Goal: Information Seeking & Learning: Learn about a topic

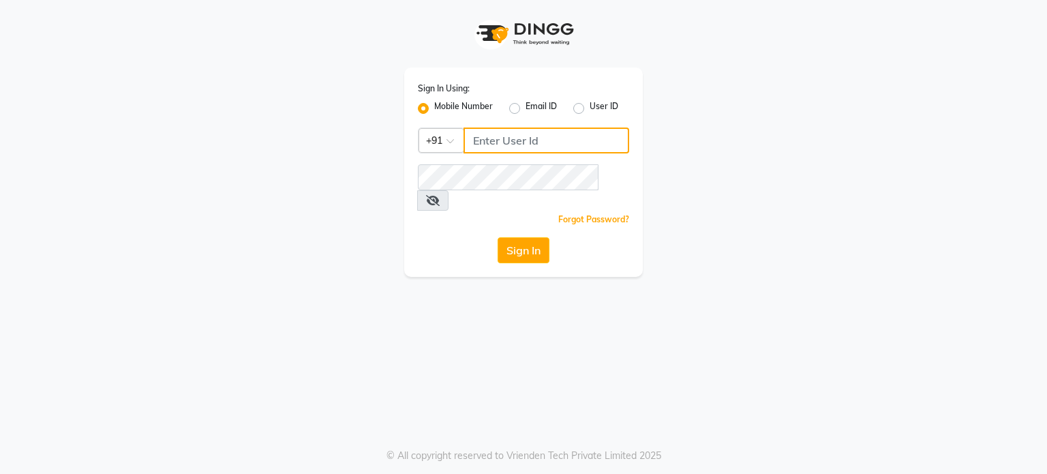
click at [528, 140] on input "Username" at bounding box center [546, 140] width 166 height 26
type input "9921430102"
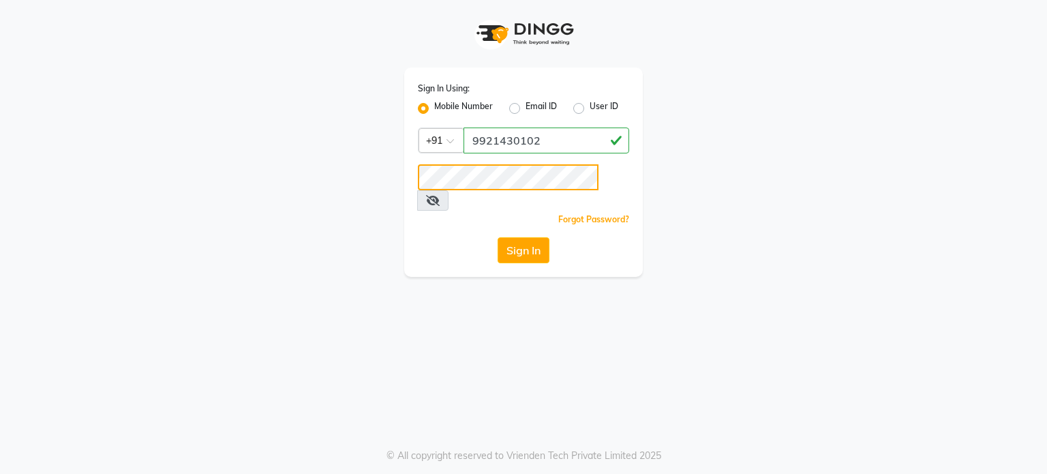
click at [498, 237] on button "Sign In" at bounding box center [524, 250] width 52 height 26
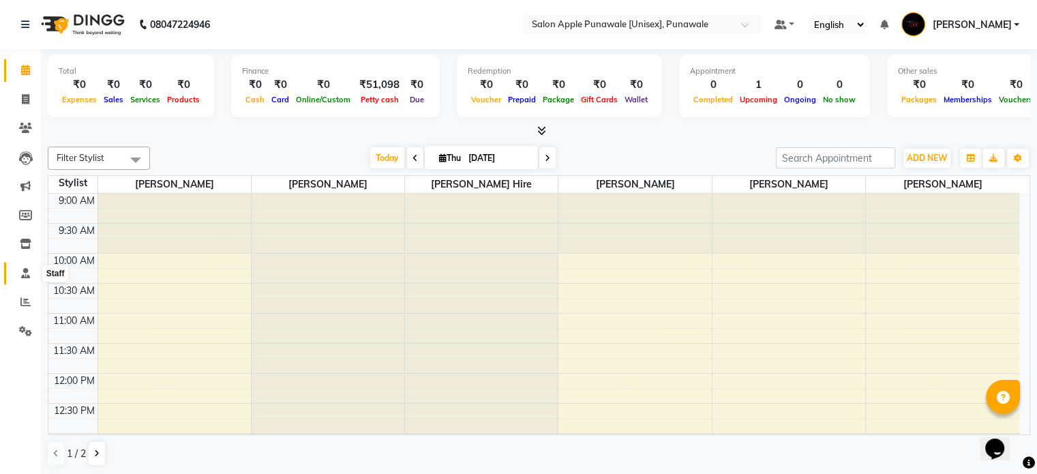
click at [16, 276] on span at bounding box center [26, 274] width 24 height 16
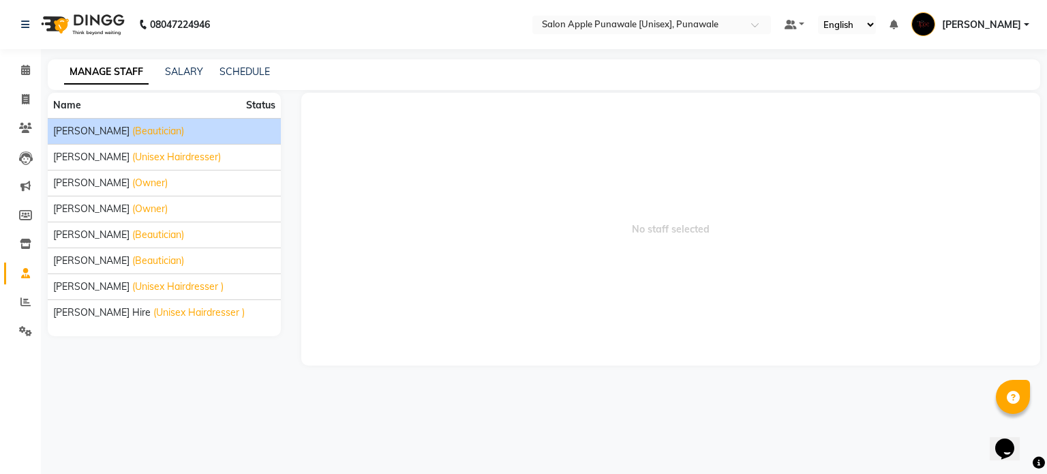
click at [104, 128] on span "Apurva deshmukh" at bounding box center [91, 131] width 76 height 14
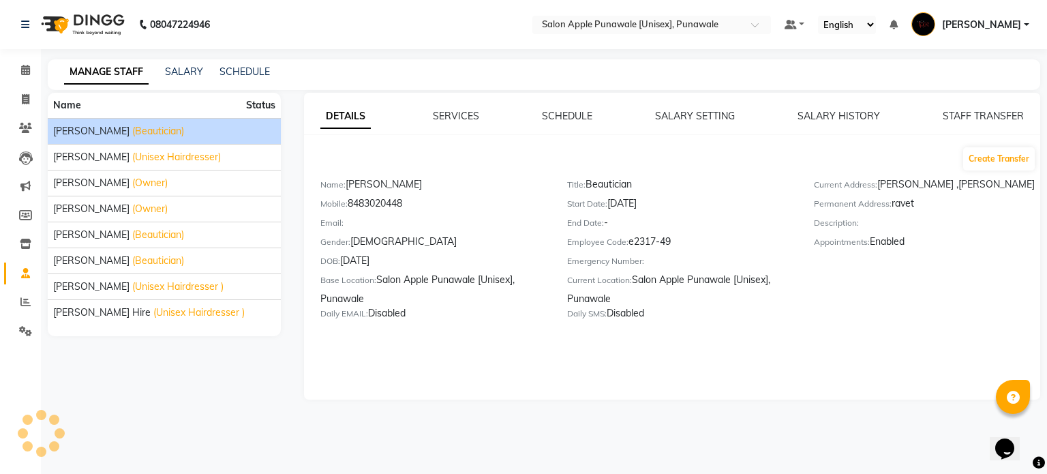
click at [543, 109] on div "SCHEDULE" at bounding box center [567, 116] width 50 height 14
click at [558, 111] on link "SCHEDULE" at bounding box center [567, 116] width 50 height 12
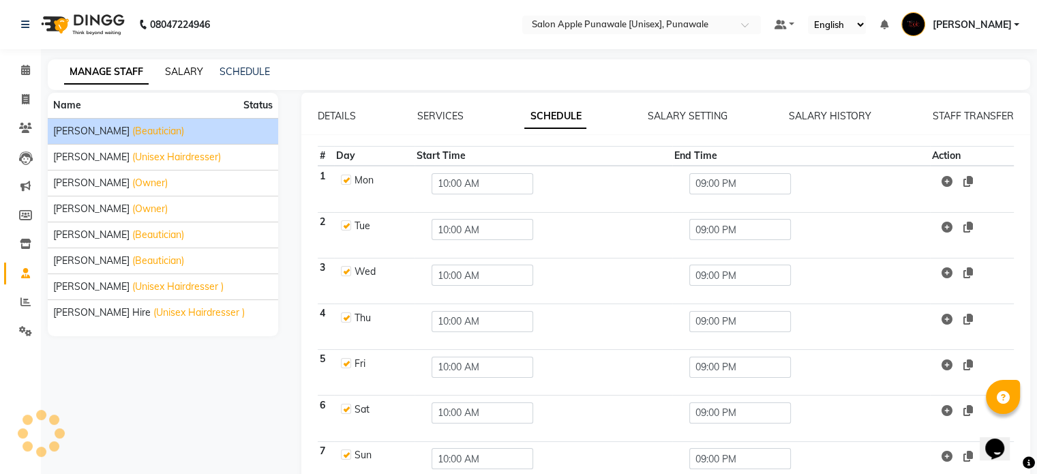
click at [188, 70] on link "SALARY" at bounding box center [184, 71] width 38 height 12
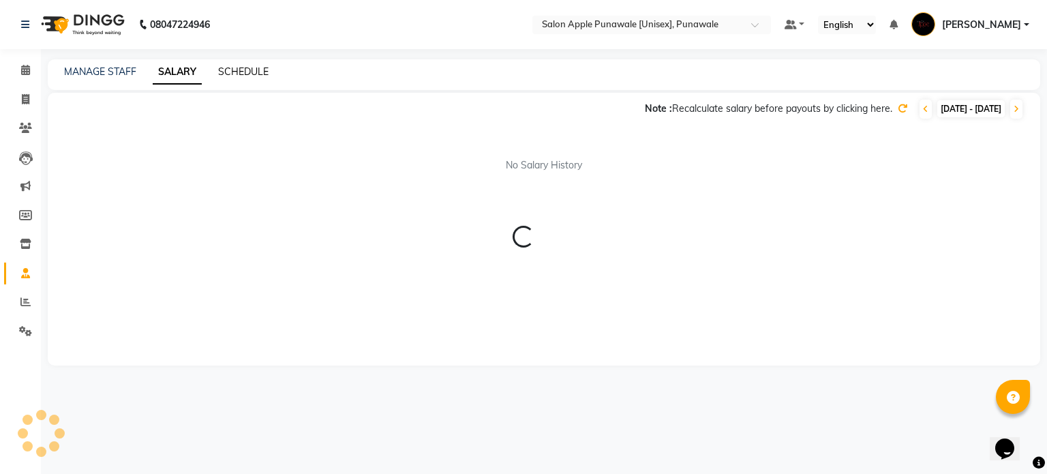
click at [245, 66] on link "SCHEDULE" at bounding box center [243, 71] width 50 height 12
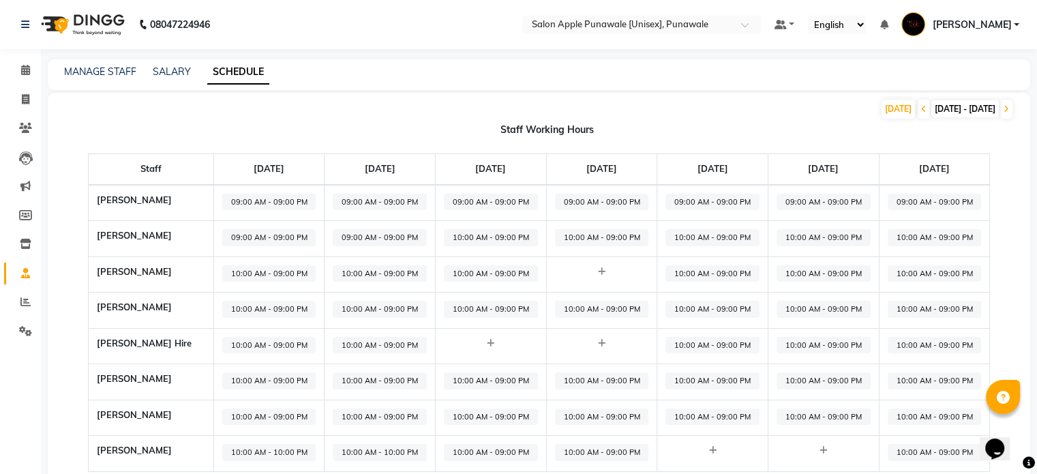
click at [611, 450] on span "10:00 AM - 09:00 PM" at bounding box center [602, 452] width 94 height 17
select select "10:00 AM"
select select "09:00 PM"
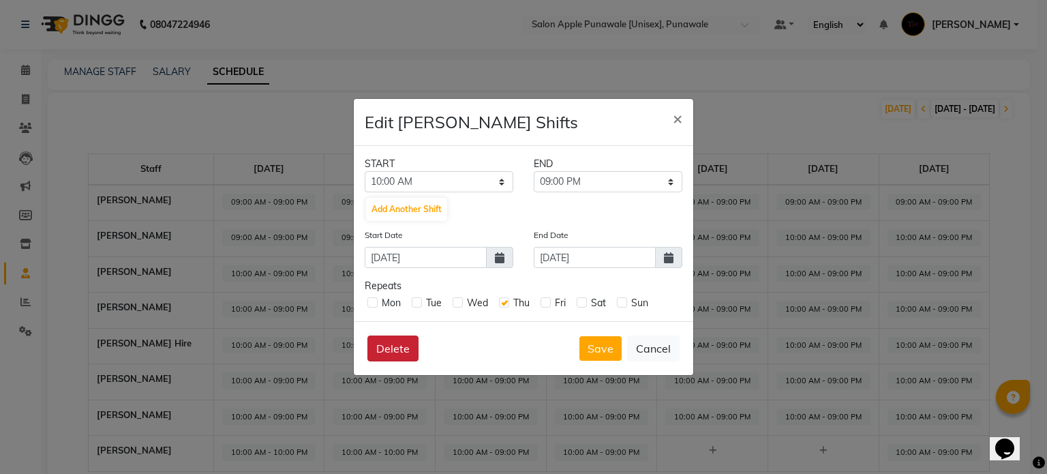
click at [393, 346] on button "Delete" at bounding box center [392, 348] width 51 height 26
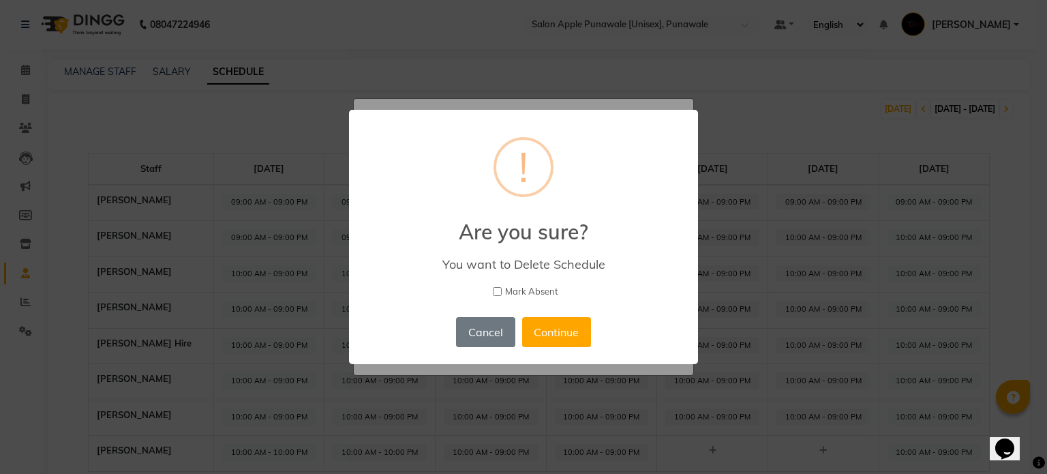
click at [499, 291] on input "Mark Absent" at bounding box center [497, 291] width 9 height 9
checkbox input "true"
click at [564, 326] on button "Continue" at bounding box center [556, 332] width 69 height 30
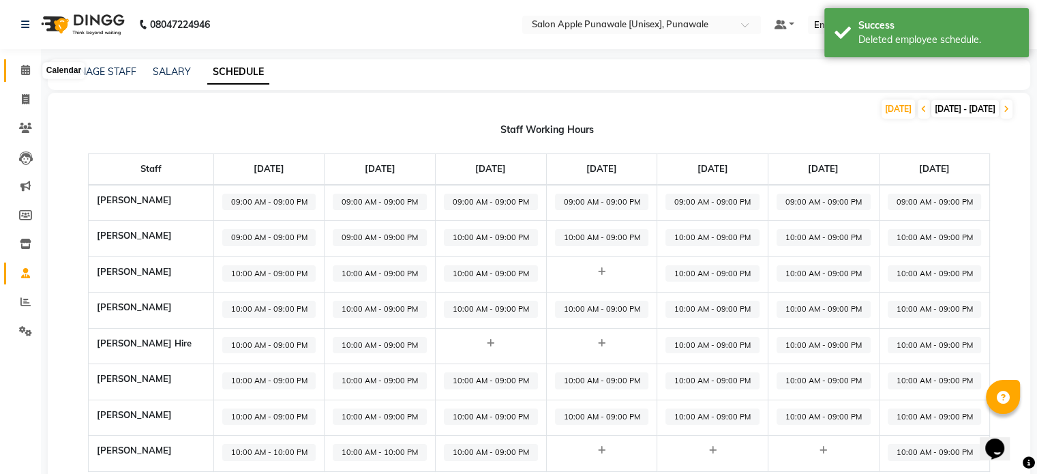
click at [33, 70] on span at bounding box center [26, 71] width 24 height 16
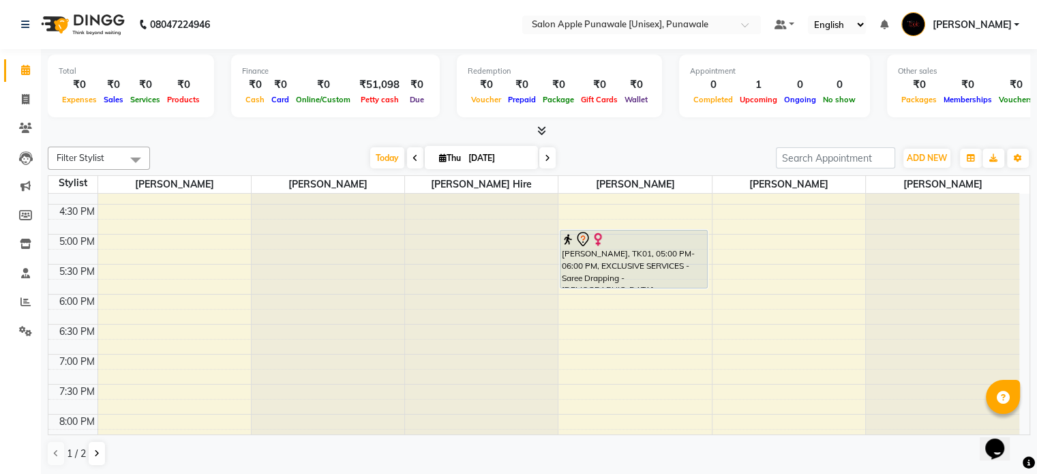
scroll to position [431, 0]
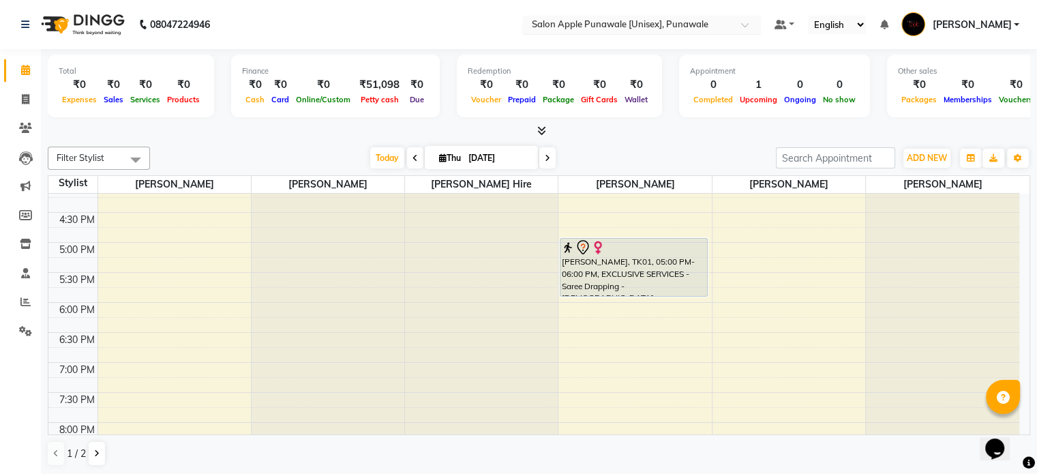
click at [590, 20] on input "text" at bounding box center [628, 26] width 198 height 14
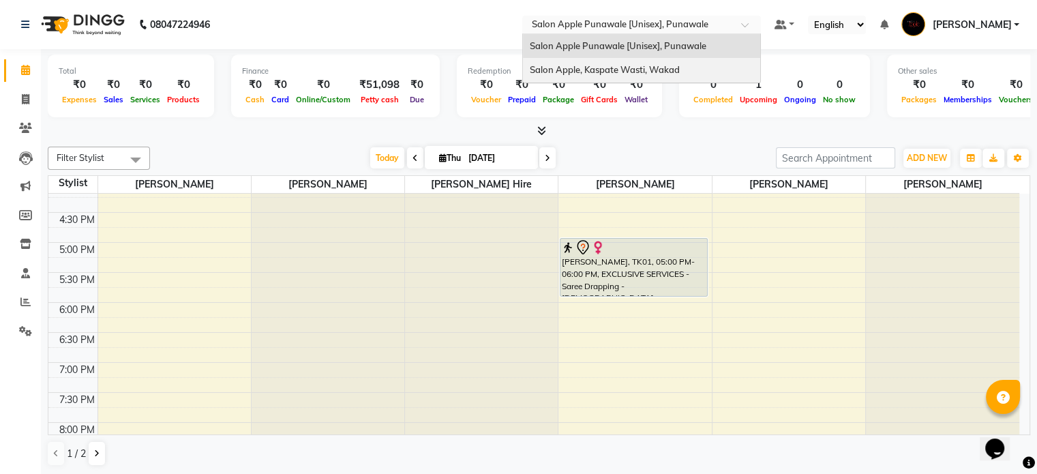
click at [607, 66] on span "Salon Apple, Kaspate Wasti, Wakad" at bounding box center [605, 69] width 150 height 11
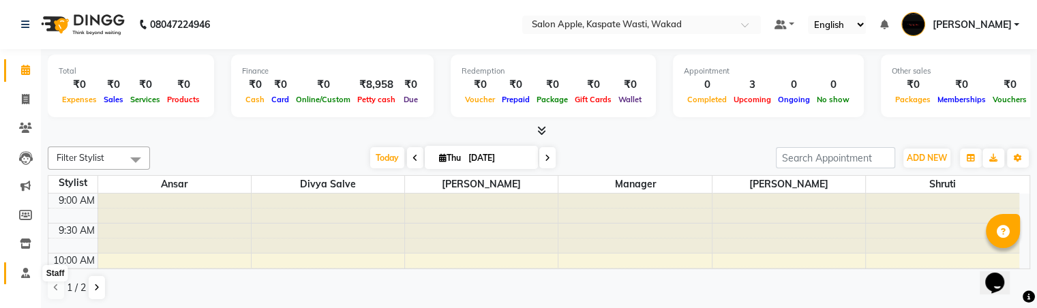
click at [25, 273] on icon at bounding box center [25, 273] width 9 height 10
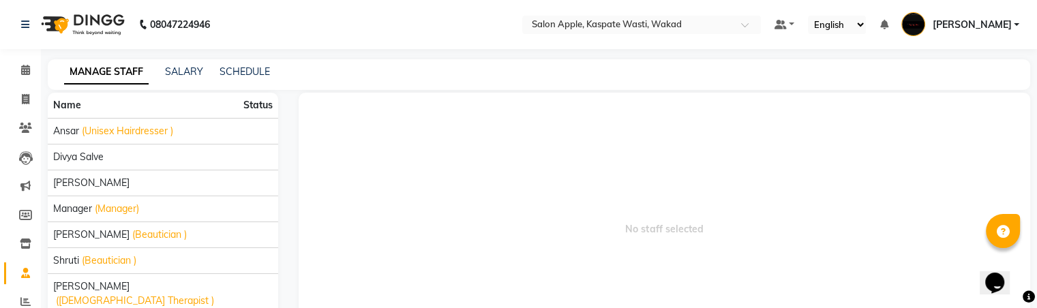
scroll to position [78, 0]
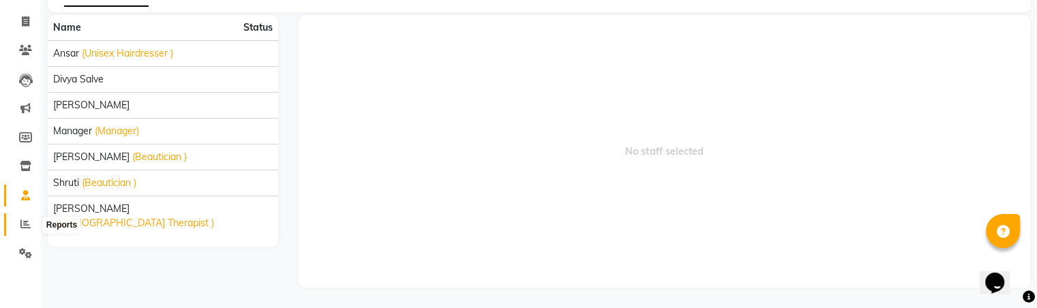
click at [16, 228] on span at bounding box center [26, 225] width 24 height 16
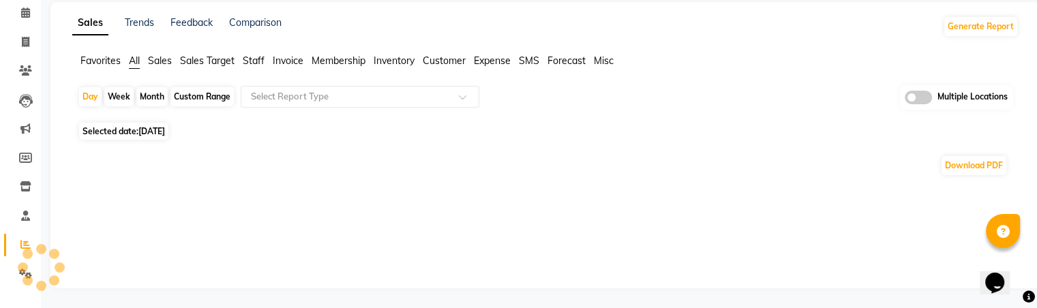
scroll to position [78, 0]
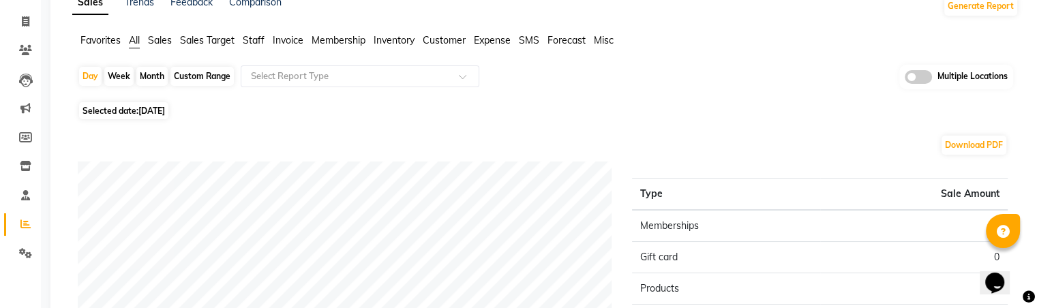
click at [150, 110] on span "[DATE]" at bounding box center [151, 111] width 27 height 10
select select "9"
select select "2025"
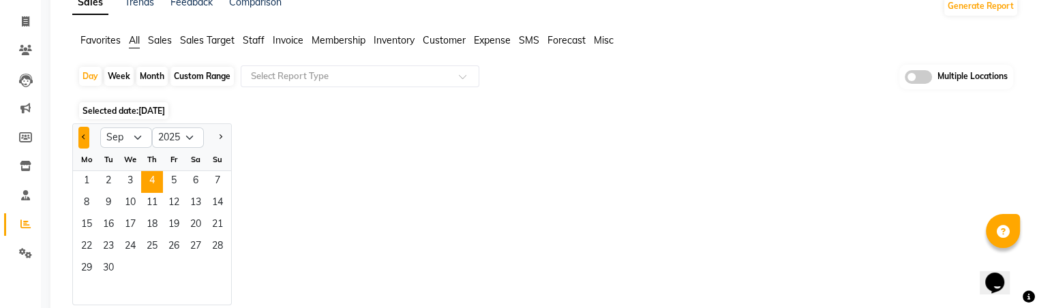
click at [82, 137] on span "Previous month" at bounding box center [84, 136] width 5 height 5
select select "8"
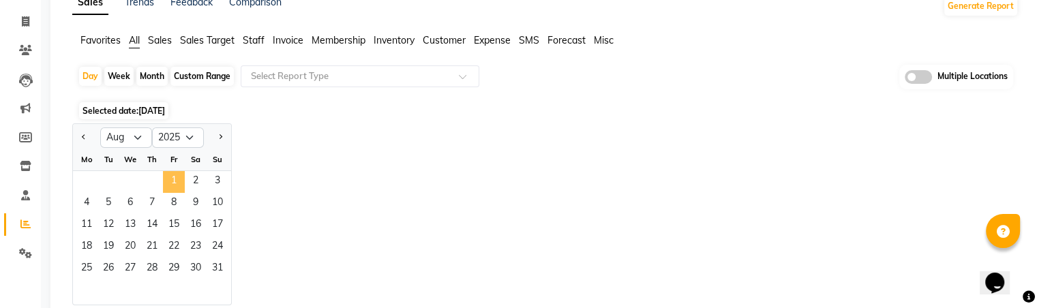
click at [175, 181] on span "1" at bounding box center [174, 182] width 22 height 22
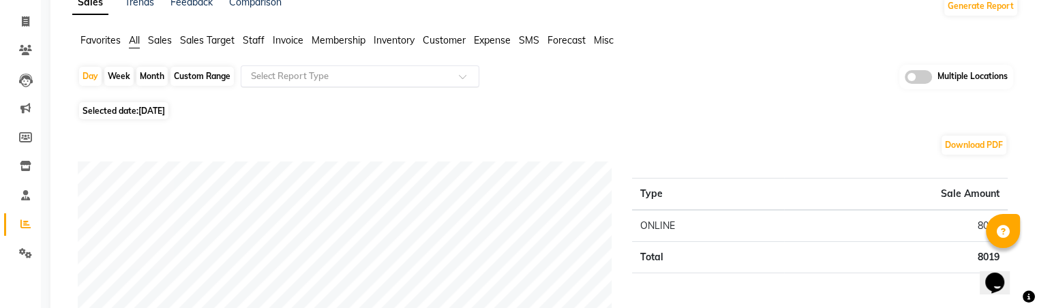
click at [394, 74] on input "text" at bounding box center [346, 77] width 196 height 14
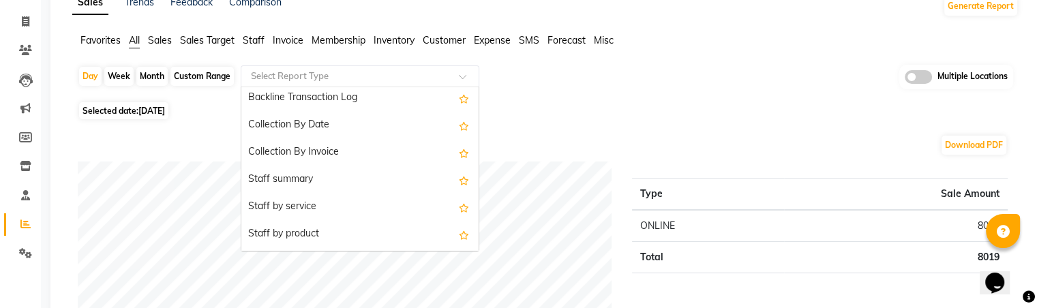
scroll to position [412, 0]
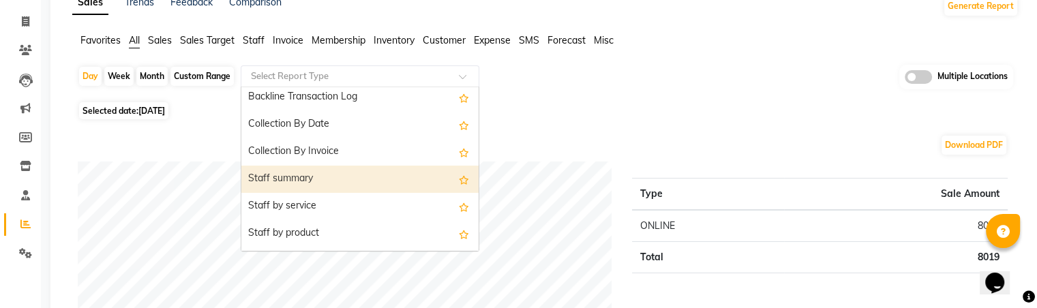
click at [342, 185] on div "Staff summary" at bounding box center [359, 179] width 237 height 27
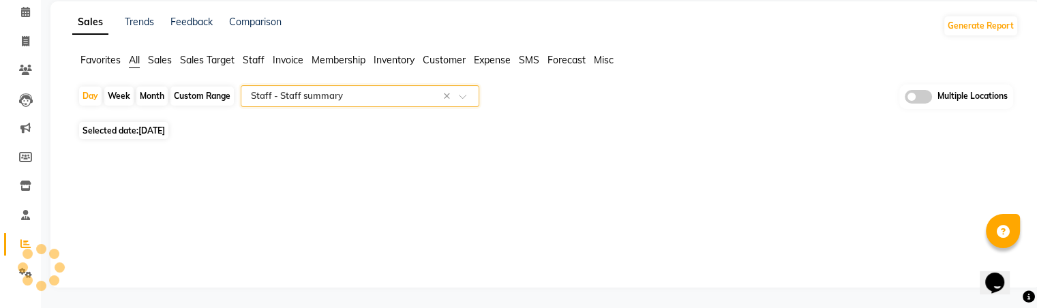
select select "full_report"
select select "csv"
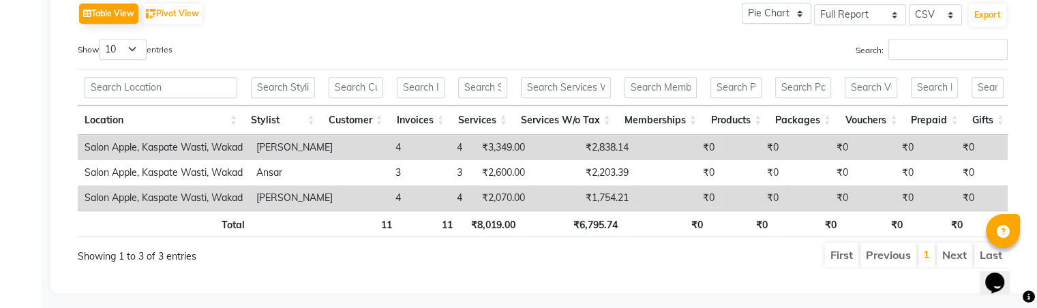
scroll to position [730, 0]
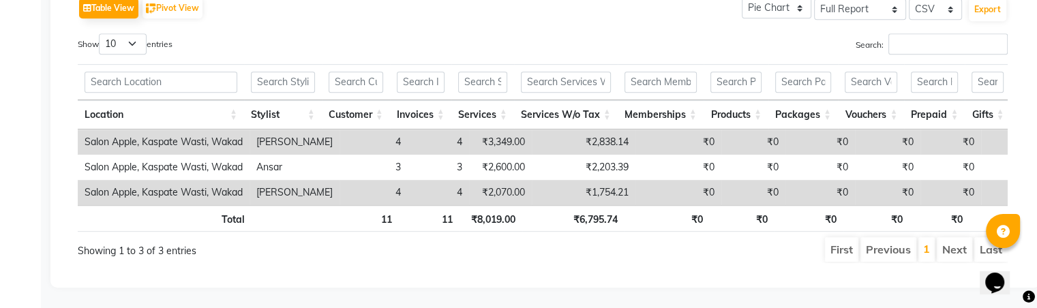
click at [582, 33] on div "Search:" at bounding box center [780, 46] width 455 height 27
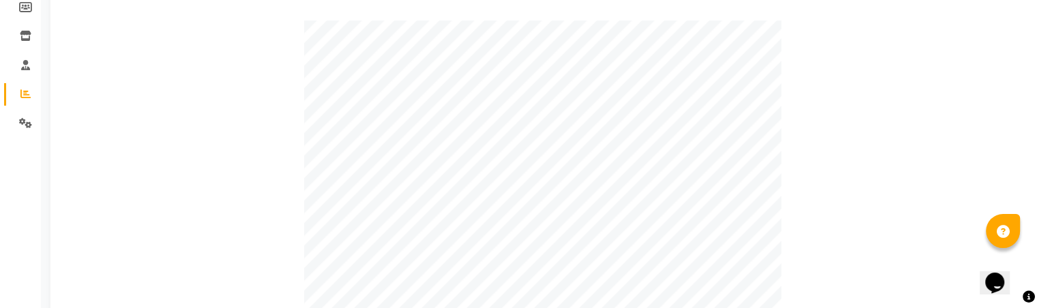
scroll to position [153, 0]
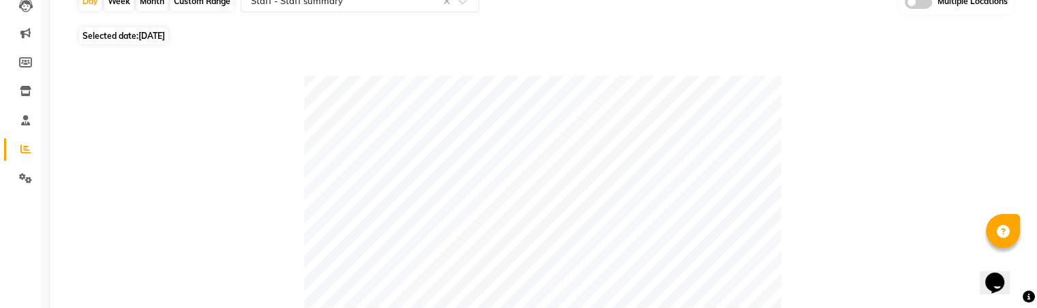
click at [136, 34] on span "Selected date: [DATE]" at bounding box center [123, 35] width 89 height 17
select select "8"
select select "2025"
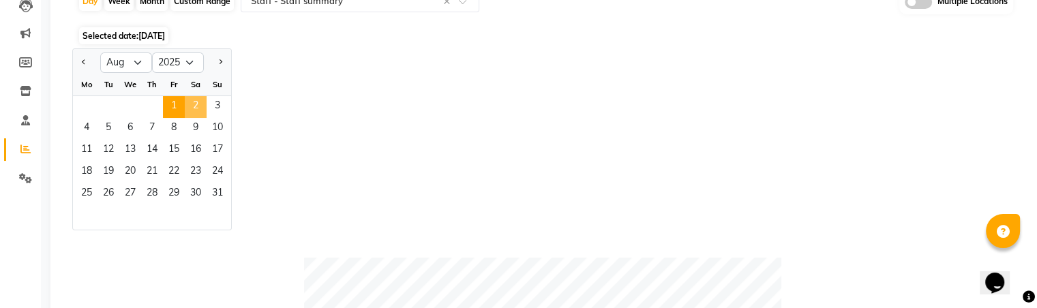
click at [200, 101] on span "2" at bounding box center [196, 107] width 22 height 22
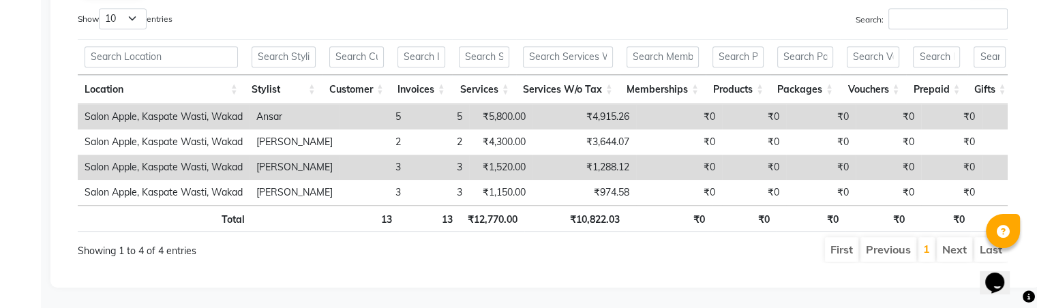
scroll to position [755, 0]
click at [636, 155] on td "₹0" at bounding box center [679, 167] width 86 height 25
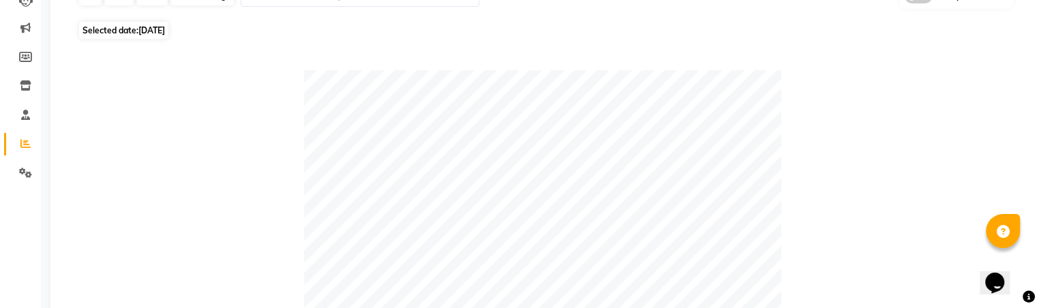
scroll to position [0, 0]
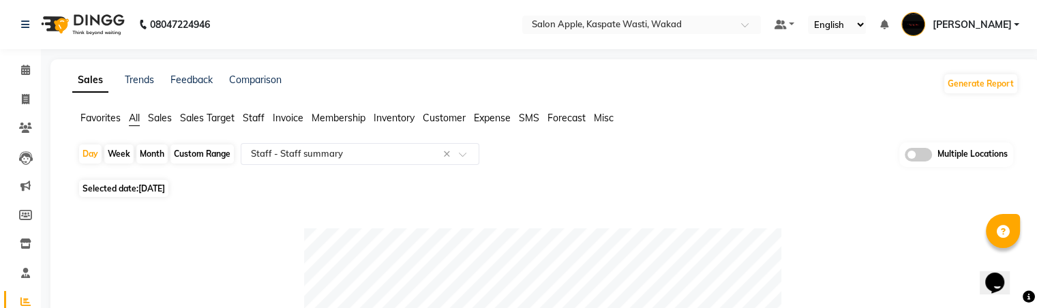
click at [148, 196] on span "Selected date: [DATE]" at bounding box center [123, 188] width 89 height 17
select select "8"
select select "2025"
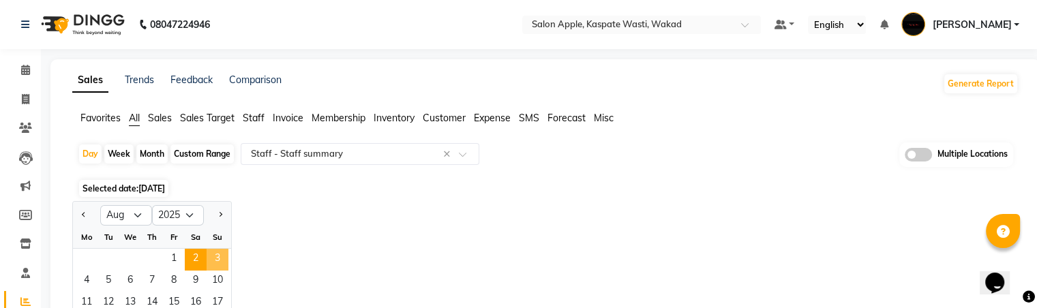
click at [208, 256] on span "3" at bounding box center [218, 260] width 22 height 22
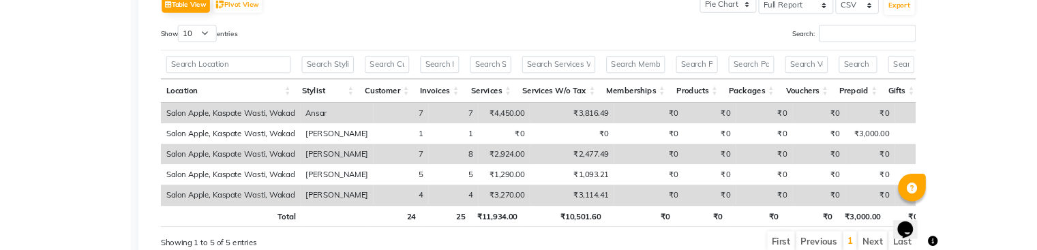
scroll to position [725, 0]
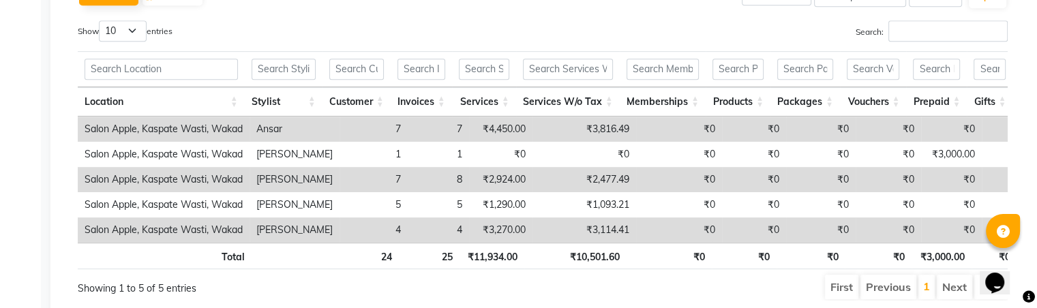
click at [714, 27] on div "Search:" at bounding box center [780, 33] width 455 height 27
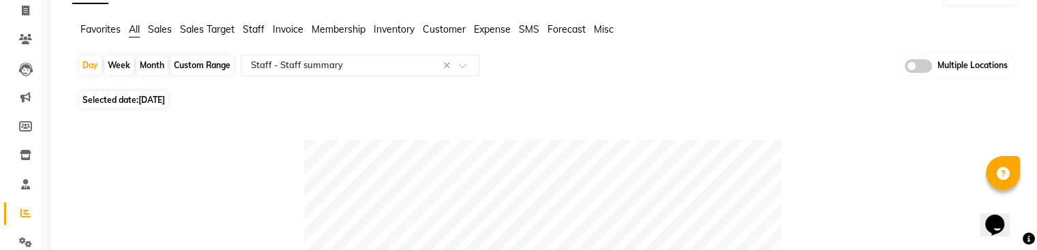
scroll to position [81, 0]
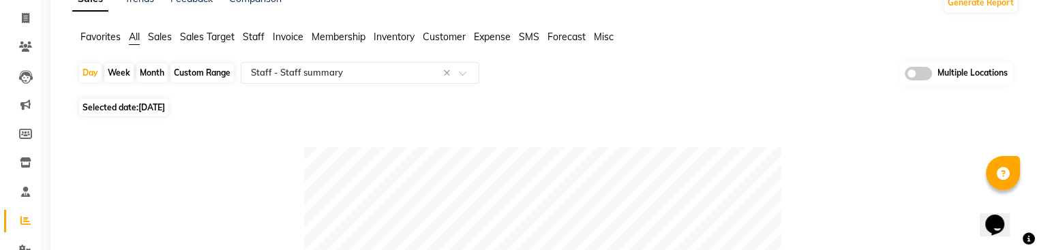
click at [131, 106] on span "Selected date: [DATE]" at bounding box center [123, 107] width 89 height 17
select select "8"
select select "2025"
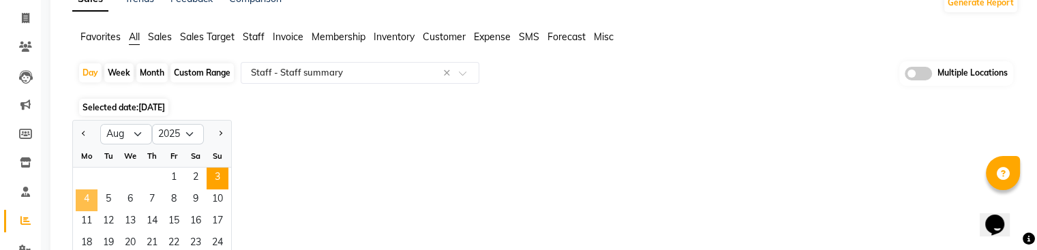
click at [91, 197] on span "4" at bounding box center [87, 200] width 22 height 22
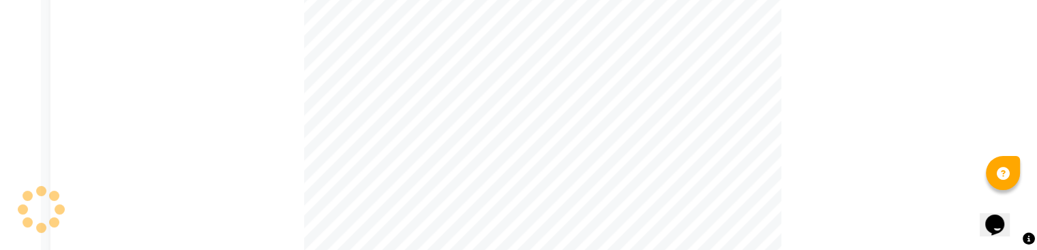
scroll to position [132, 0]
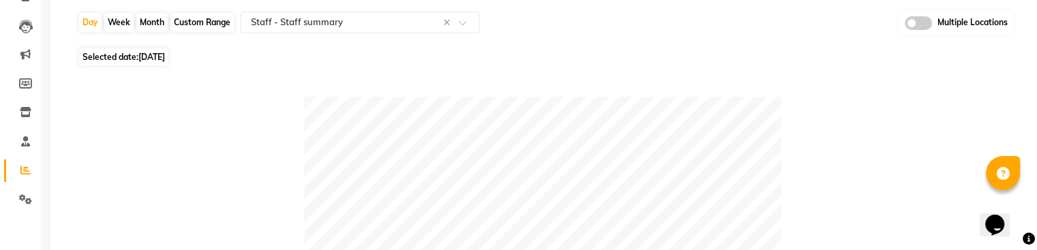
click at [138, 57] on span "Selected date: [DATE]" at bounding box center [123, 56] width 89 height 17
select select "8"
select select "2025"
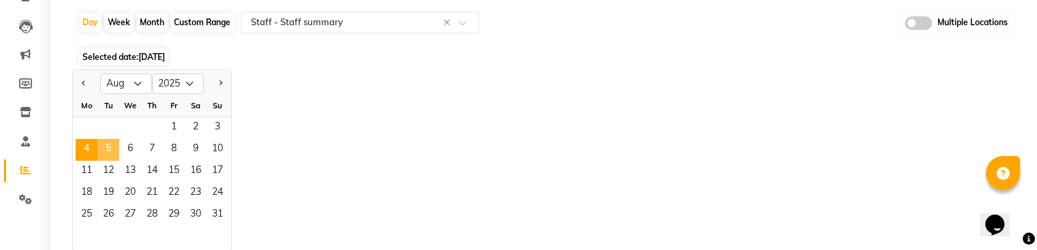
click at [106, 149] on span "5" at bounding box center [108, 150] width 22 height 22
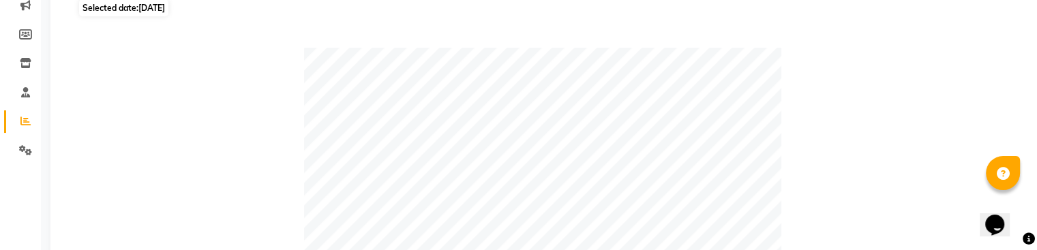
scroll to position [123, 0]
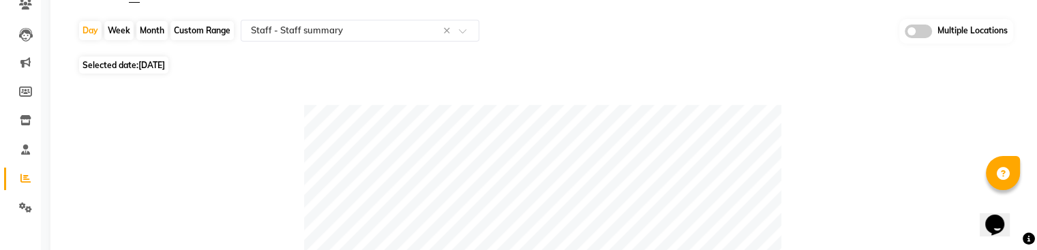
click at [133, 70] on span "Selected date: [DATE]" at bounding box center [123, 65] width 89 height 17
select select "8"
select select "2025"
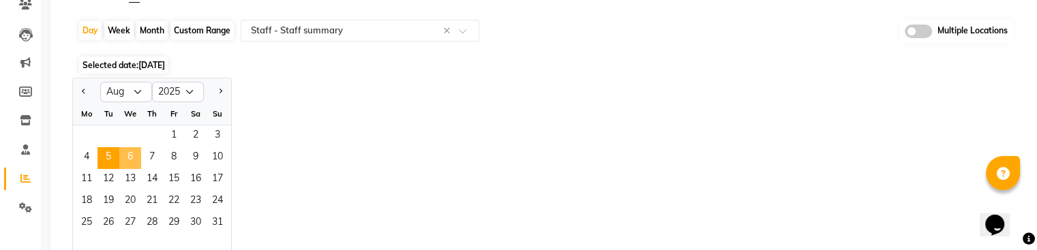
click at [128, 157] on span "6" at bounding box center [130, 158] width 22 height 22
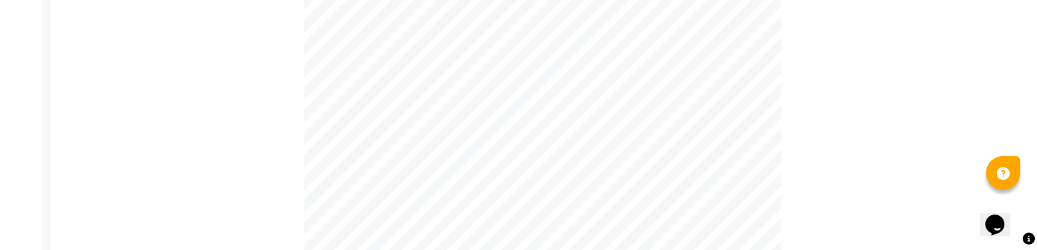
scroll to position [125, 0]
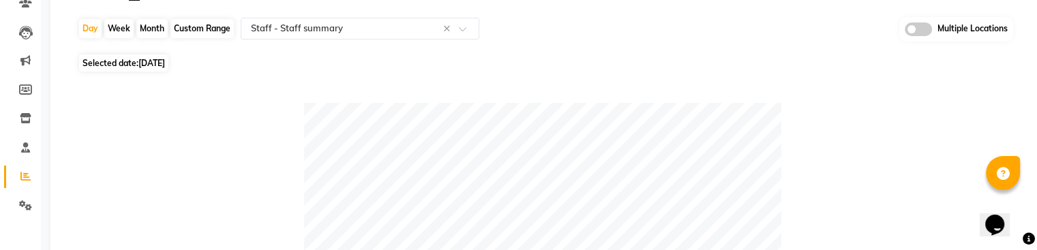
click at [124, 65] on span "Selected date: [DATE]" at bounding box center [123, 63] width 89 height 17
select select "8"
select select "2025"
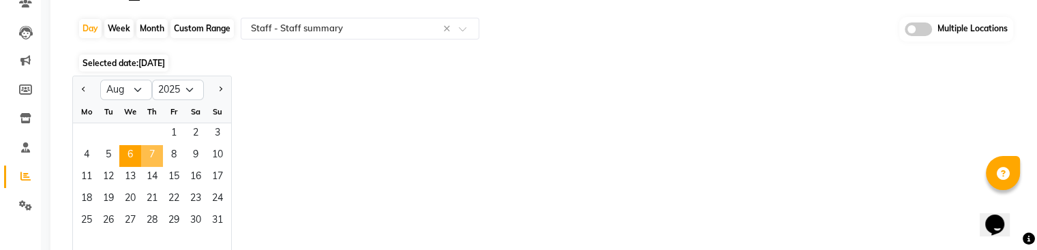
click at [151, 148] on span "7" at bounding box center [152, 156] width 22 height 22
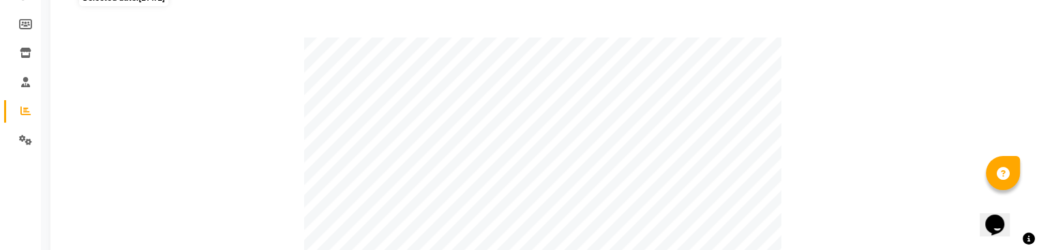
scroll to position [183, 0]
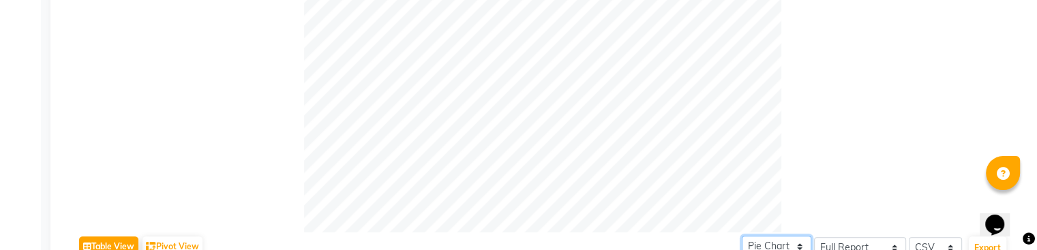
select select "bar"
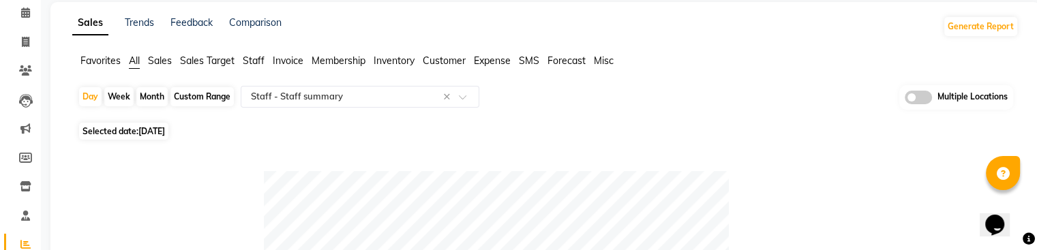
scroll to position [46, 0]
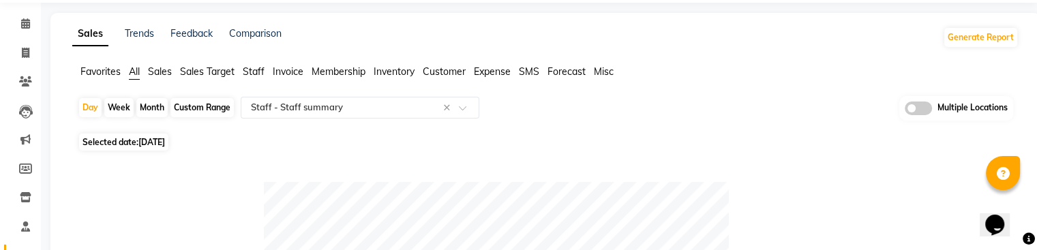
click at [139, 136] on span "Selected date: [DATE]" at bounding box center [123, 142] width 89 height 17
select select "8"
select select "2025"
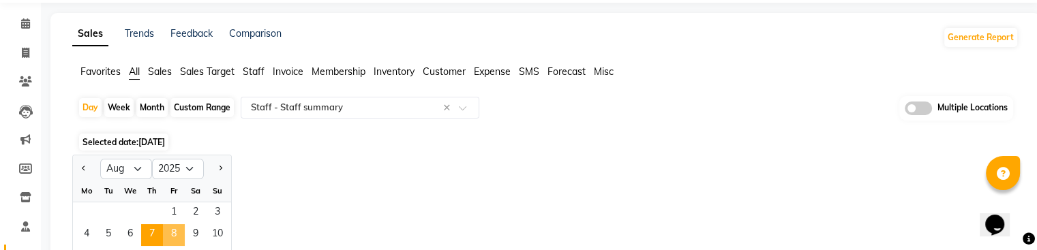
click at [171, 230] on span "8" at bounding box center [174, 235] width 22 height 22
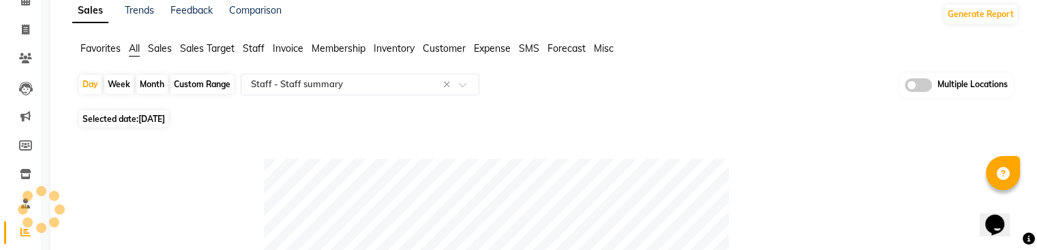
scroll to position [63, 0]
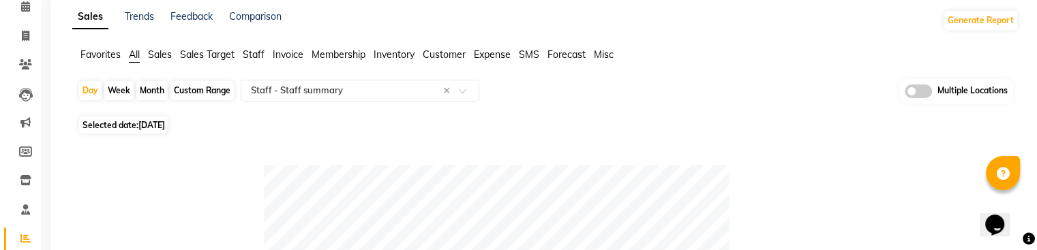
click at [159, 125] on span "[DATE]" at bounding box center [151, 125] width 27 height 10
select select "8"
select select "2025"
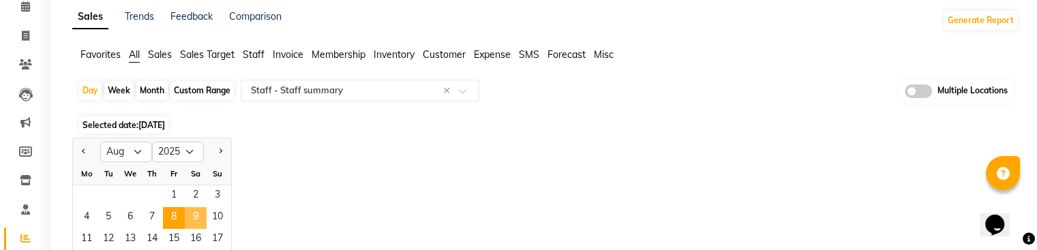
click at [192, 215] on span "9" at bounding box center [196, 218] width 22 height 22
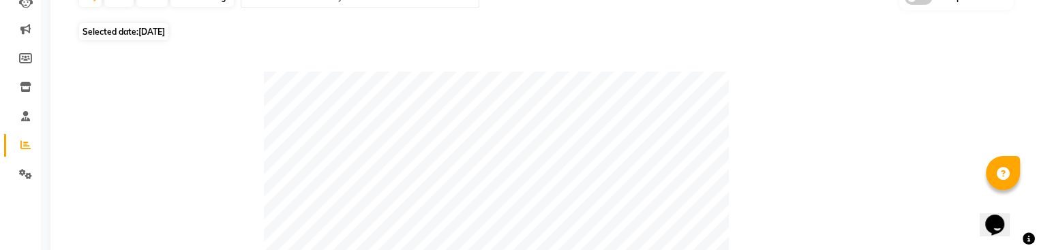
scroll to position [137, 0]
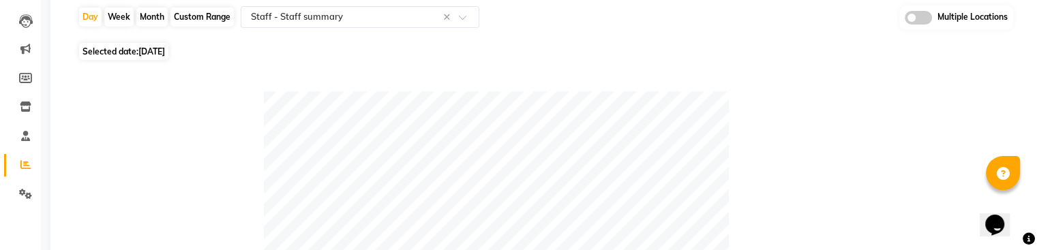
click at [139, 48] on span "Selected date: [DATE]" at bounding box center [123, 51] width 89 height 17
select select "8"
select select "2025"
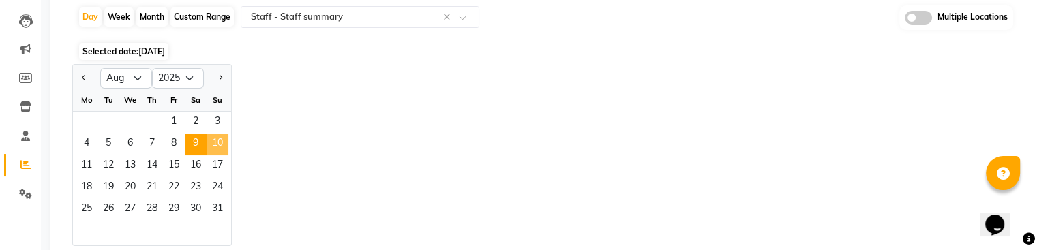
click at [213, 147] on span "10" at bounding box center [218, 145] width 22 height 22
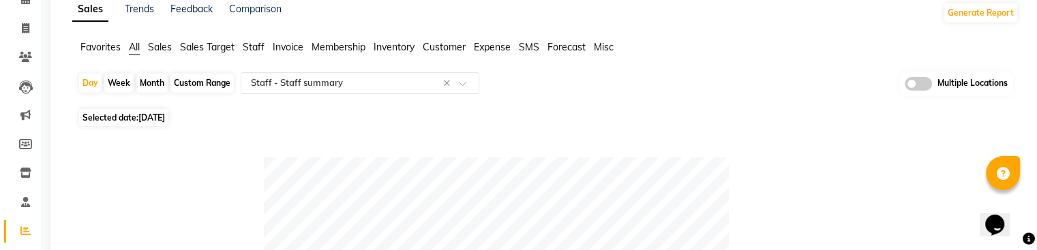
scroll to position [73, 0]
click at [150, 118] on span "[DATE]" at bounding box center [151, 115] width 27 height 10
select select "8"
select select "2025"
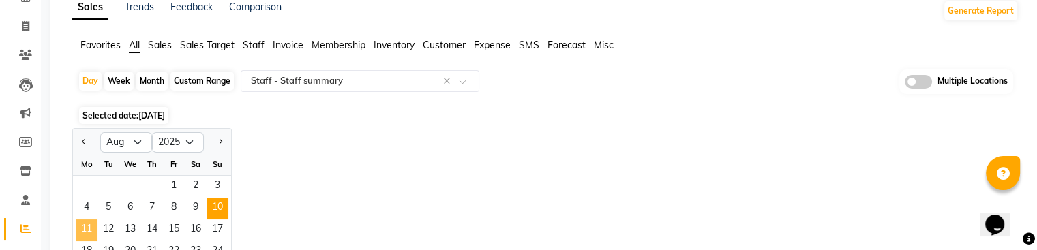
click at [86, 225] on span "11" at bounding box center [87, 230] width 22 height 22
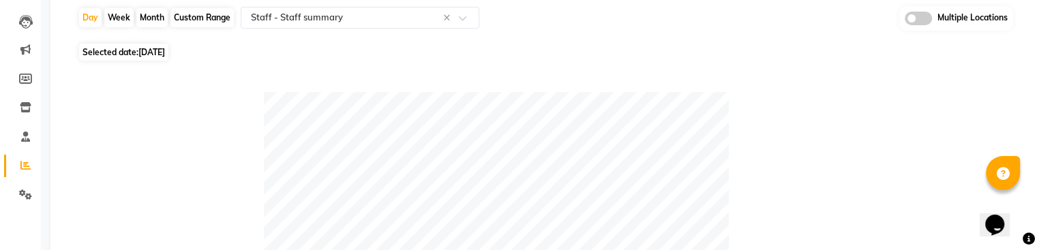
scroll to position [129, 0]
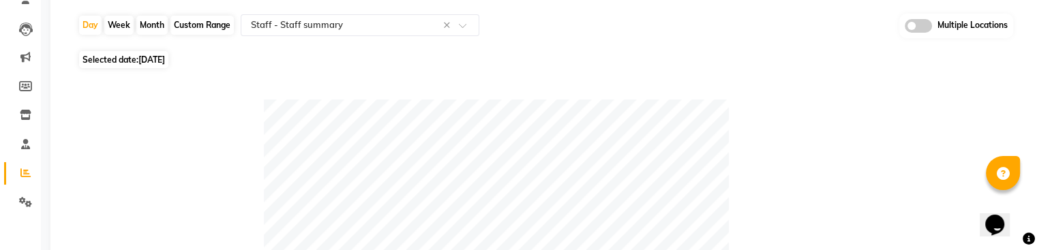
click at [161, 61] on span "[DATE]" at bounding box center [151, 60] width 27 height 10
select select "8"
select select "2025"
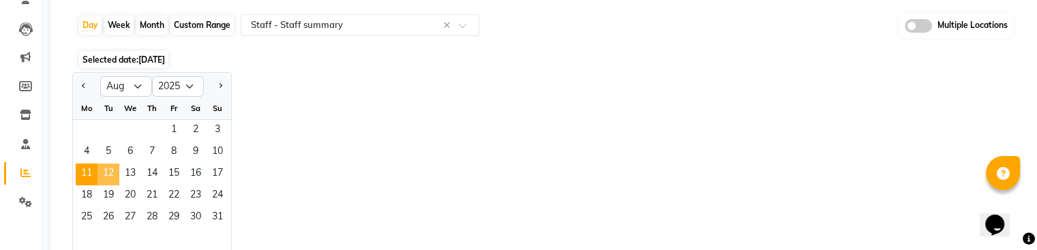
click at [111, 171] on span "12" at bounding box center [108, 175] width 22 height 22
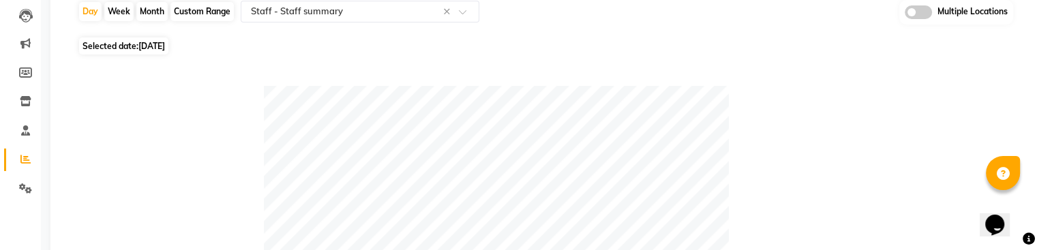
scroll to position [147, 0]
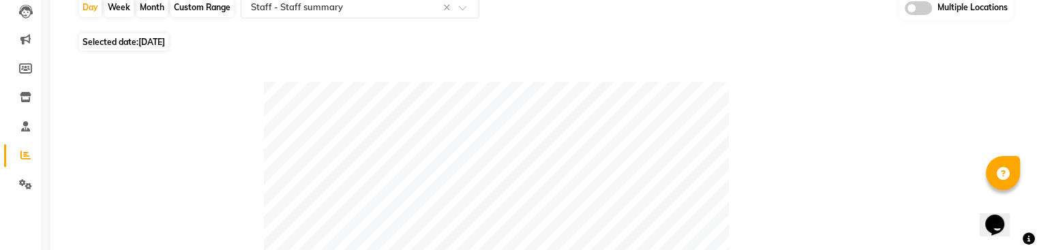
click at [128, 44] on span "Selected date: [DATE]" at bounding box center [123, 41] width 89 height 17
select select "8"
select select "2025"
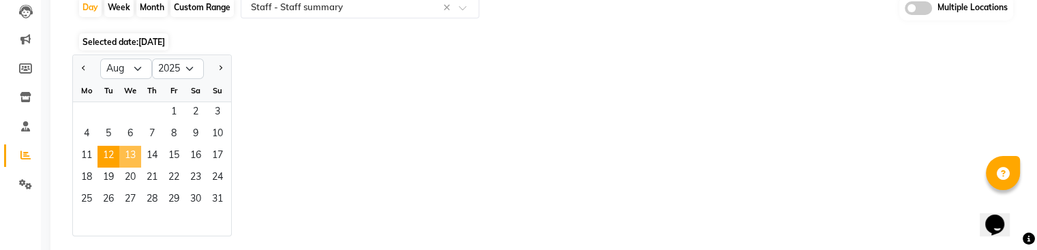
click at [129, 151] on span "13" at bounding box center [130, 157] width 22 height 22
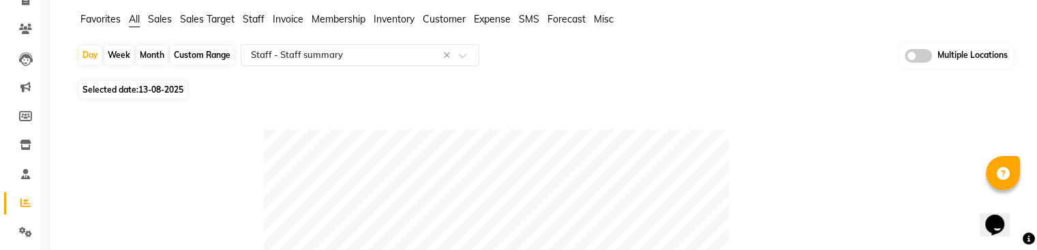
scroll to position [103, 0]
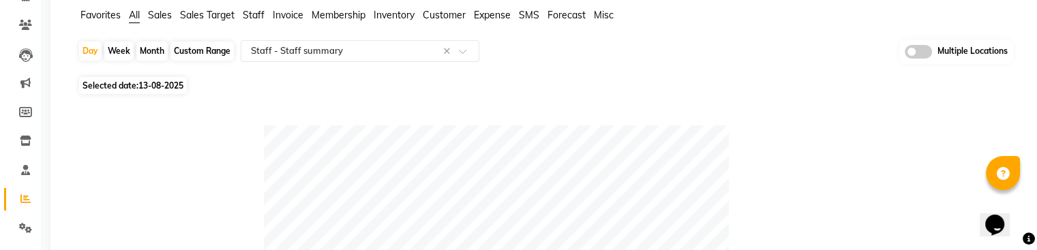
click at [145, 85] on span "13-08-2025" at bounding box center [160, 85] width 45 height 10
select select "8"
select select "2025"
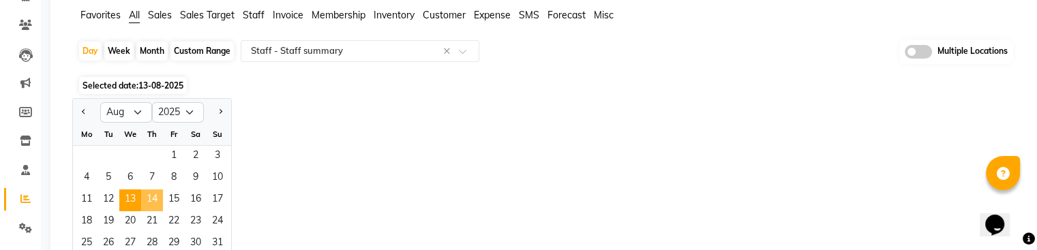
click at [152, 201] on span "14" at bounding box center [152, 200] width 22 height 22
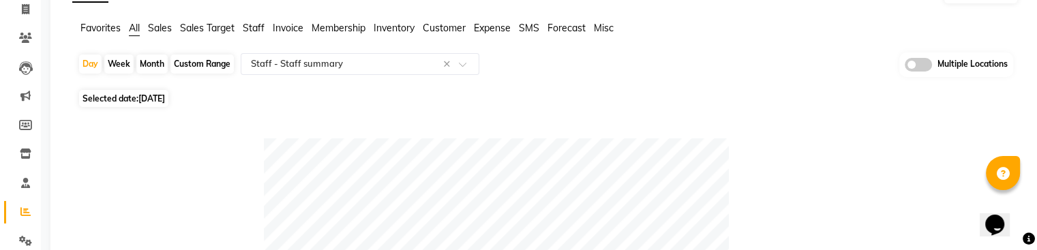
scroll to position [93, 0]
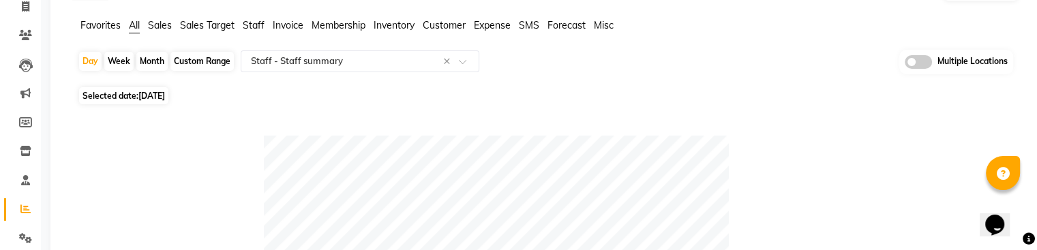
click at [164, 95] on span "[DATE]" at bounding box center [151, 96] width 27 height 10
select select "8"
select select "2025"
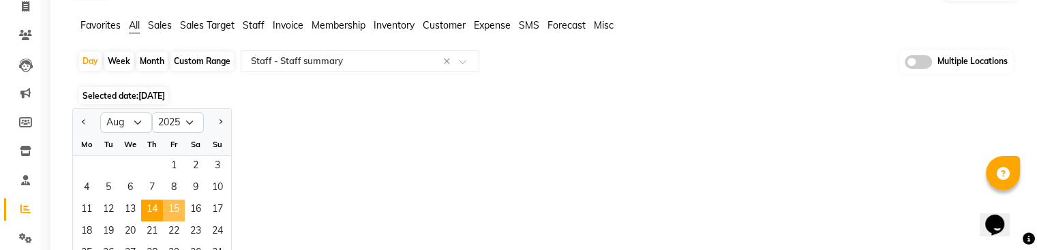
click at [172, 207] on span "15" at bounding box center [174, 211] width 22 height 22
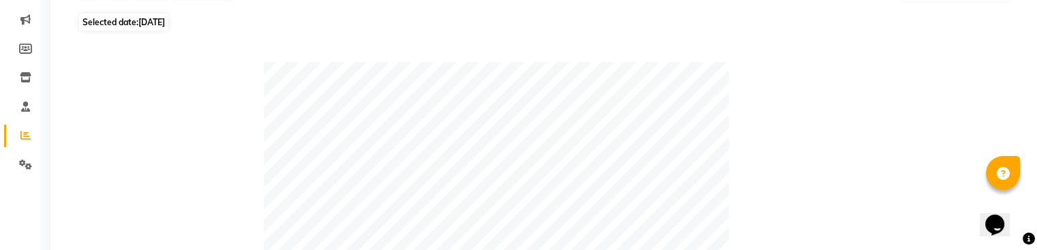
scroll to position [165, 0]
click at [129, 26] on span "Selected date: [DATE]" at bounding box center [123, 23] width 89 height 17
select select "8"
select select "2025"
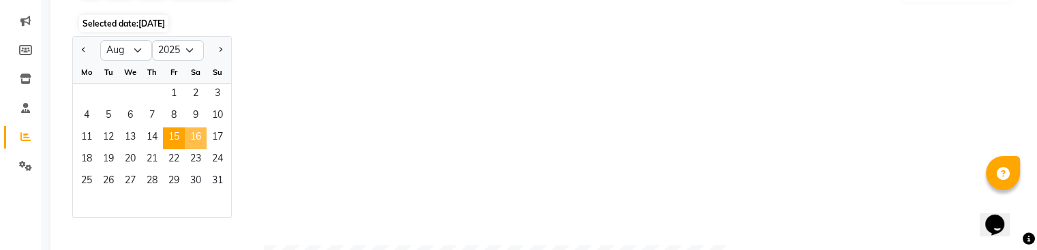
click at [201, 134] on span "16" at bounding box center [196, 138] width 22 height 22
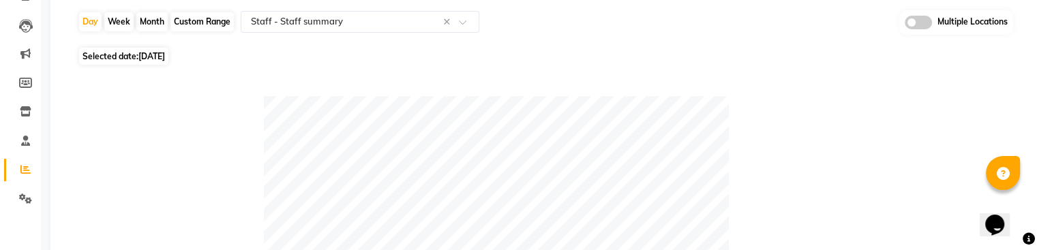
scroll to position [134, 0]
click at [161, 52] on span "[DATE]" at bounding box center [151, 55] width 27 height 10
select select "8"
select select "2025"
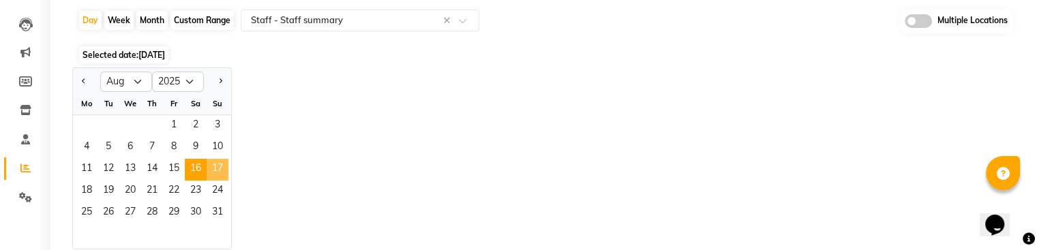
click at [215, 171] on span "17" at bounding box center [218, 170] width 22 height 22
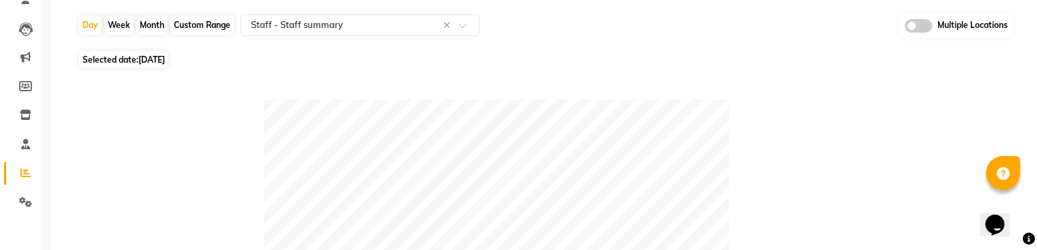
scroll to position [133, 0]
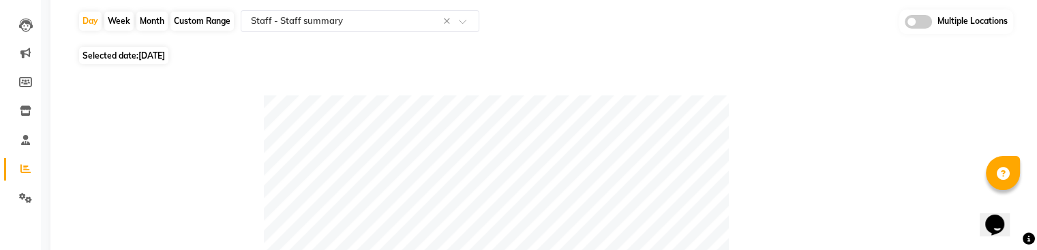
click at [164, 48] on span "Selected date: [DATE]" at bounding box center [123, 55] width 89 height 17
select select "8"
select select "2025"
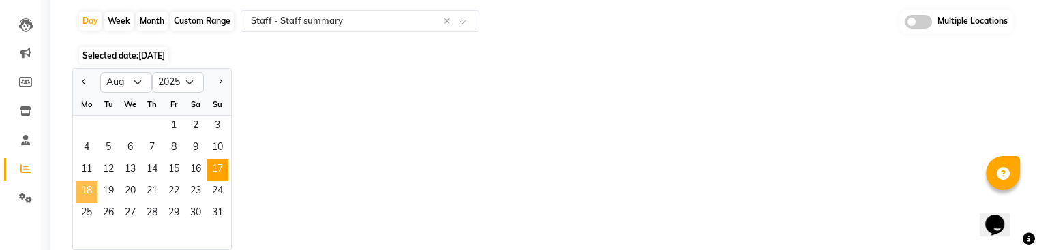
click at [83, 189] on span "18" at bounding box center [87, 192] width 22 height 22
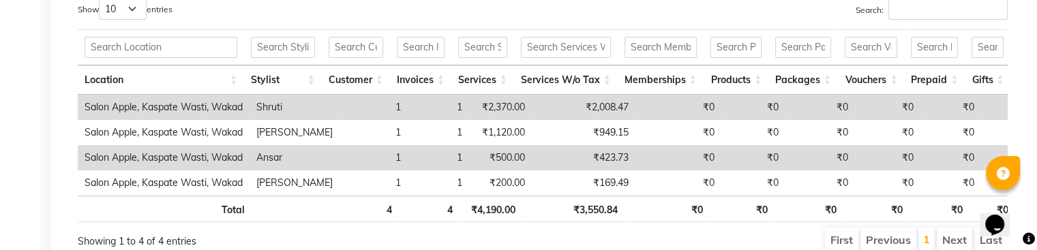
scroll to position [506, 0]
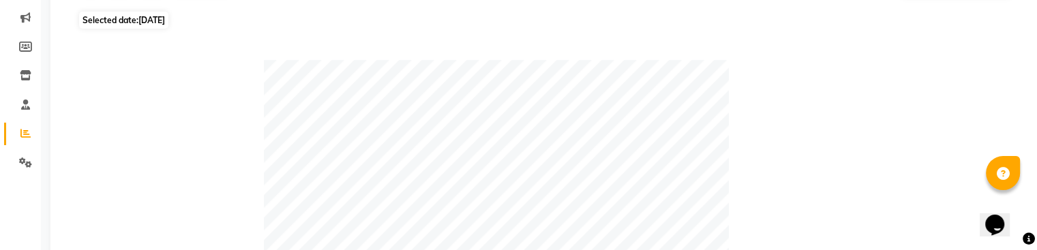
scroll to position [142, 0]
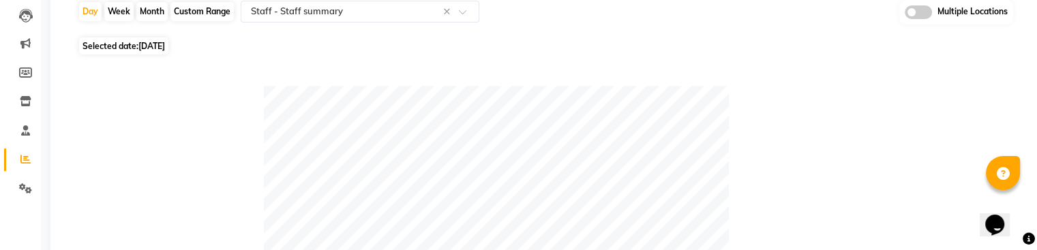
click at [136, 48] on span "Selected date: [DATE]" at bounding box center [123, 45] width 89 height 17
select select "8"
select select "2025"
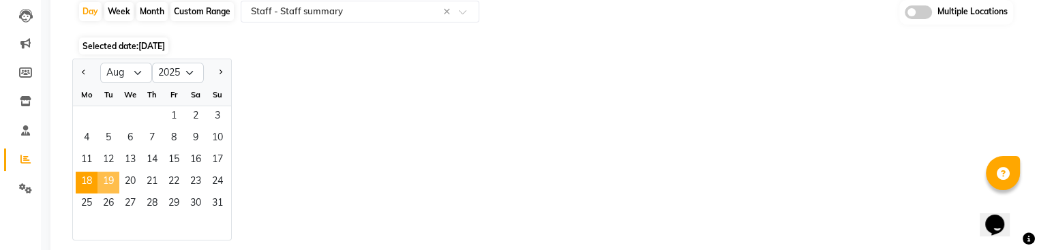
click at [109, 182] on span "19" at bounding box center [108, 183] width 22 height 22
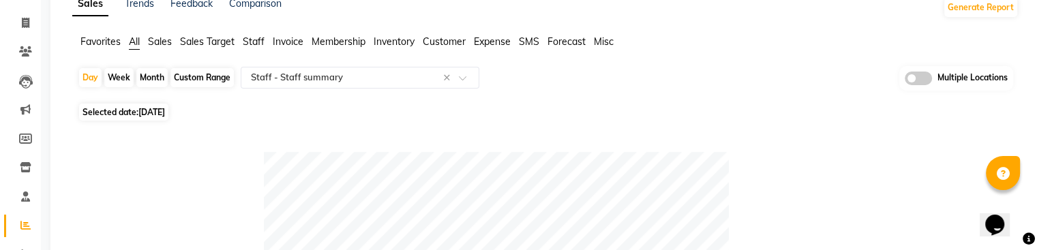
scroll to position [69, 0]
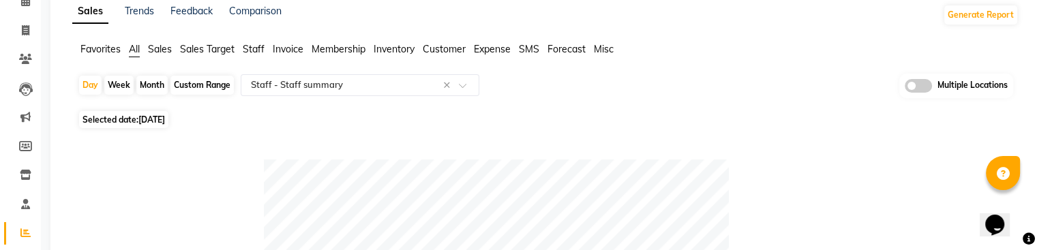
click at [145, 119] on span "[DATE]" at bounding box center [151, 120] width 27 height 10
select select "8"
select select "2025"
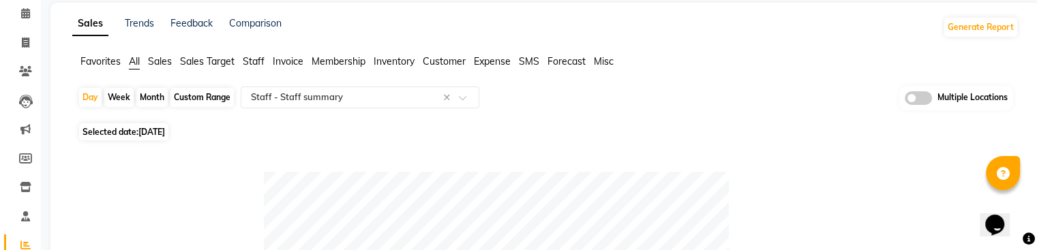
scroll to position [59, 0]
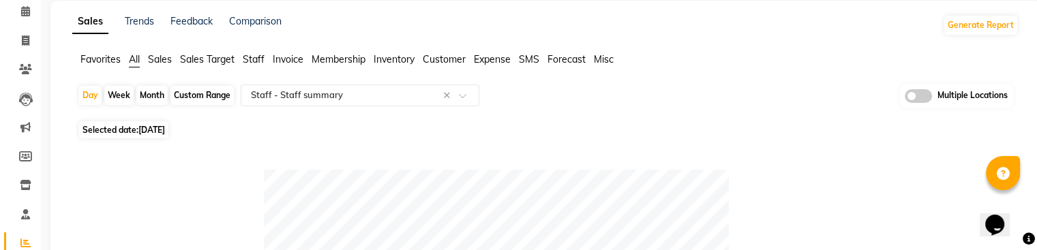
click at [165, 130] on span "[DATE]" at bounding box center [151, 130] width 27 height 10
select select "8"
select select "2025"
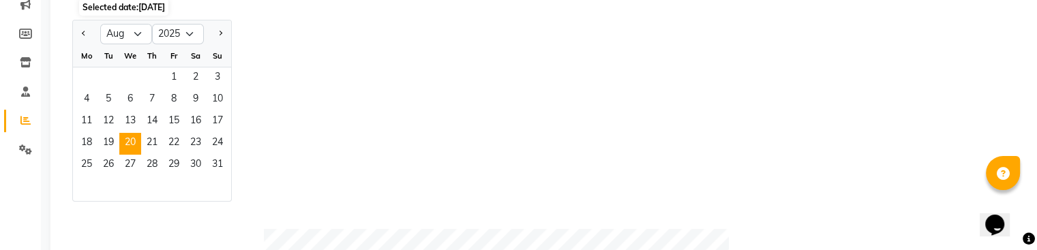
scroll to position [188, 0]
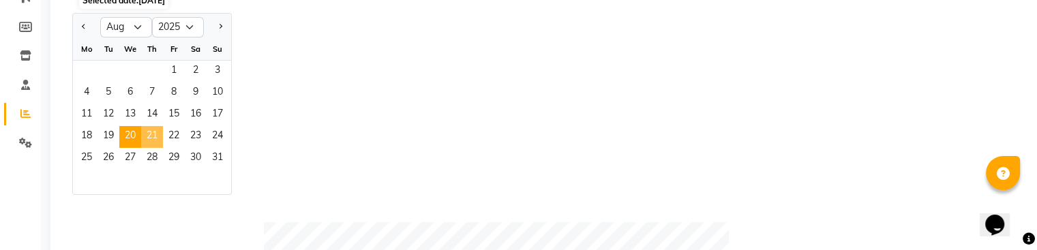
click at [144, 128] on span "21" at bounding box center [152, 137] width 22 height 22
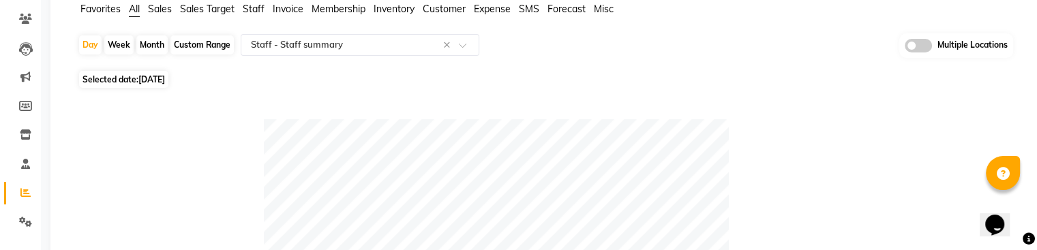
scroll to position [110, 0]
click at [119, 75] on span "Selected date: [DATE]" at bounding box center [123, 78] width 89 height 17
select select "8"
select select "2025"
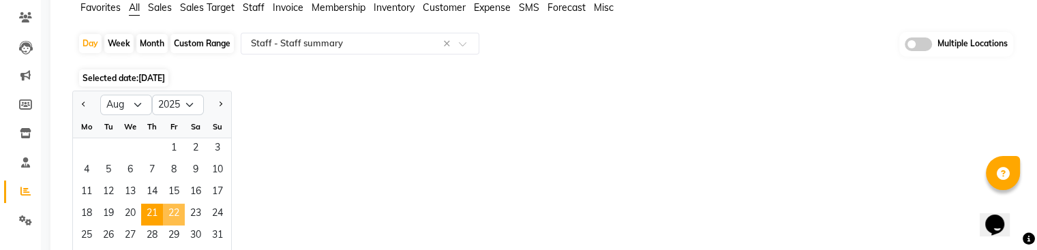
click at [171, 208] on span "22" at bounding box center [174, 215] width 22 height 22
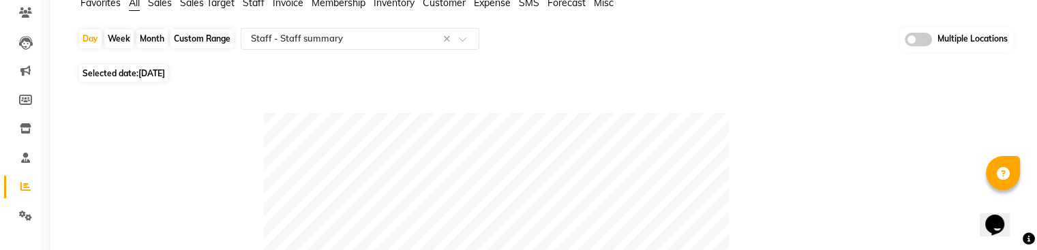
scroll to position [96, 0]
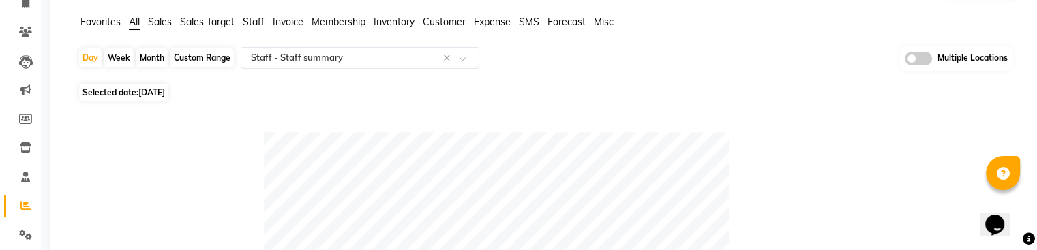
click at [151, 90] on span "[DATE]" at bounding box center [151, 92] width 27 height 10
select select "8"
select select "2025"
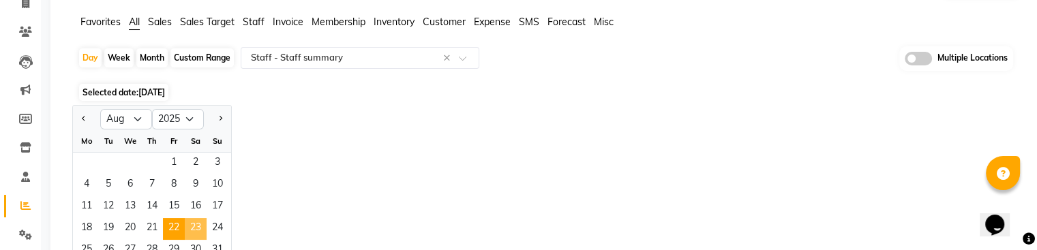
click at [200, 226] on span "23" at bounding box center [196, 229] width 22 height 22
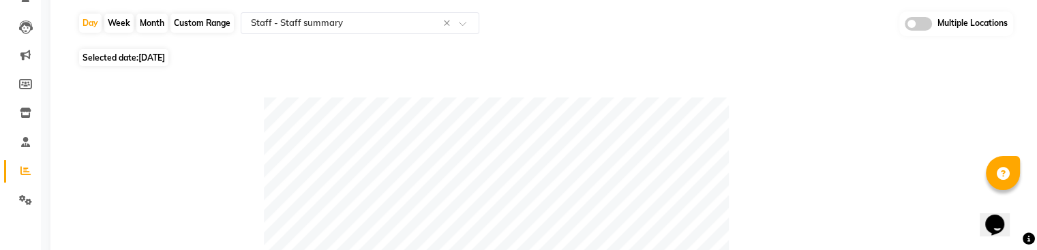
scroll to position [141, 0]
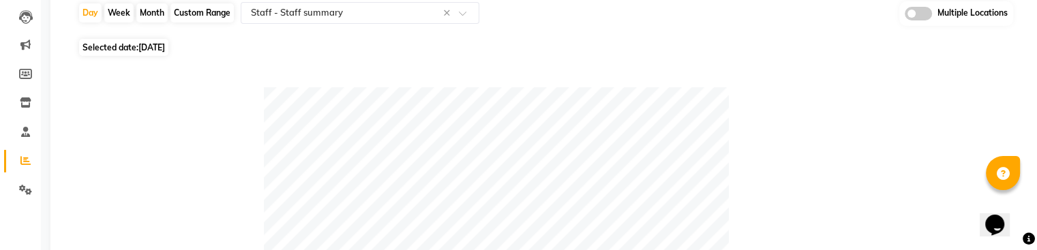
click at [140, 40] on span "Selected date: [DATE]" at bounding box center [123, 47] width 89 height 17
select select "8"
select select "2025"
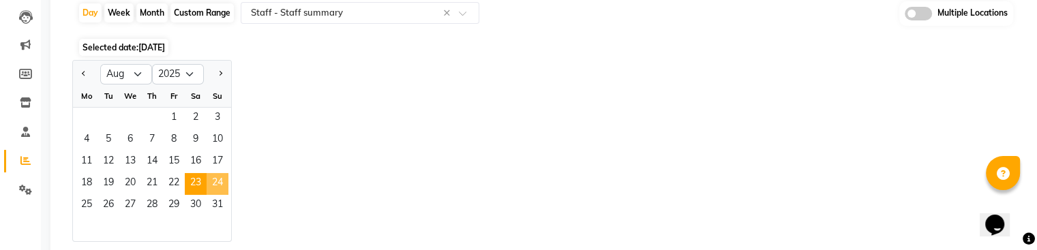
click at [219, 175] on span "24" at bounding box center [218, 184] width 22 height 22
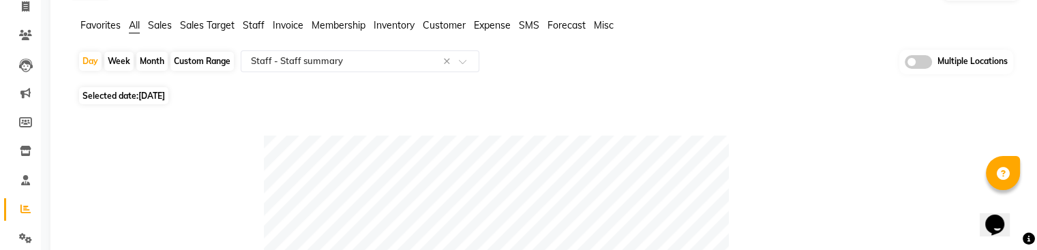
scroll to position [87, 0]
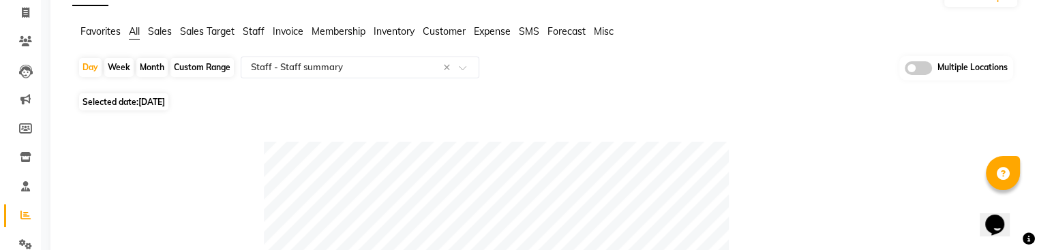
click at [146, 100] on span "[DATE]" at bounding box center [151, 102] width 27 height 10
select select "8"
select select "2025"
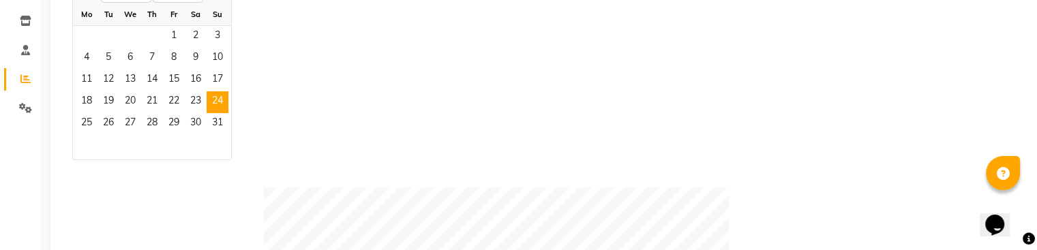
scroll to position [225, 0]
click at [83, 119] on span "25" at bounding box center [87, 122] width 22 height 22
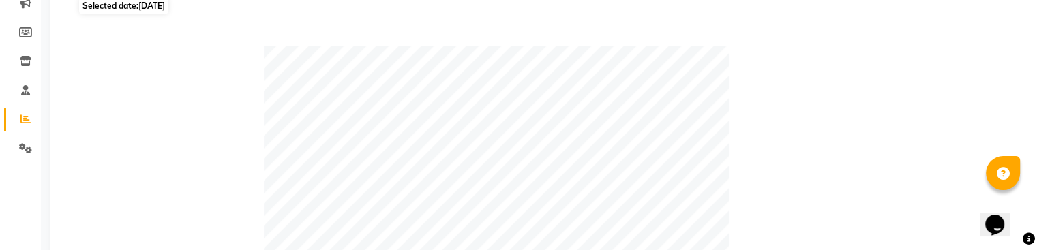
scroll to position [159, 0]
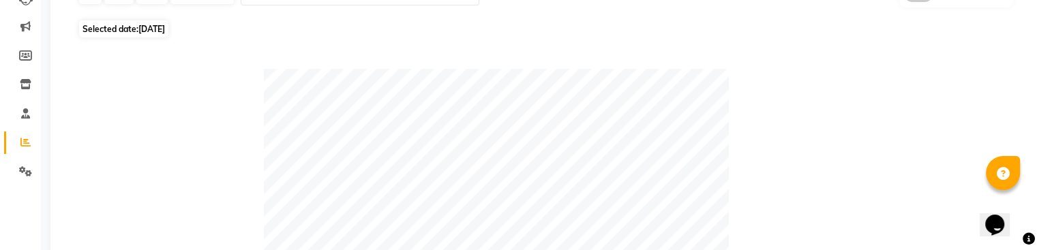
click at [107, 33] on span "Selected date: [DATE]" at bounding box center [123, 28] width 89 height 17
select select "8"
select select "2025"
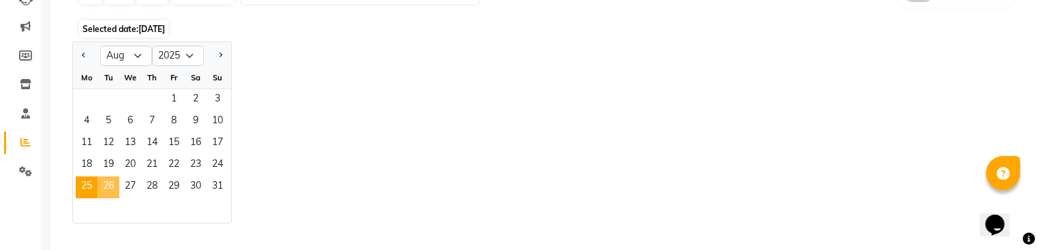
click at [114, 184] on span "26" at bounding box center [108, 188] width 22 height 22
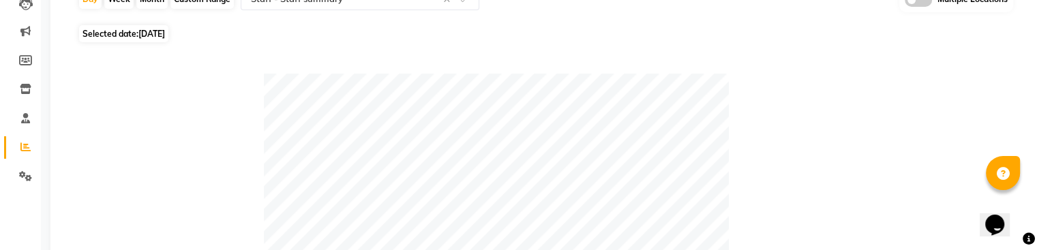
scroll to position [145, 0]
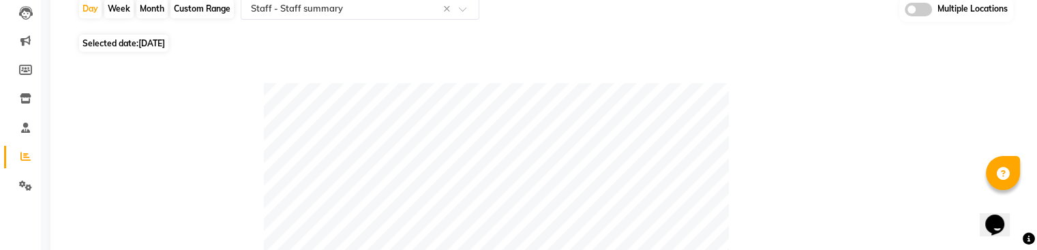
click at [142, 45] on span "[DATE]" at bounding box center [151, 43] width 27 height 10
select select "8"
select select "2025"
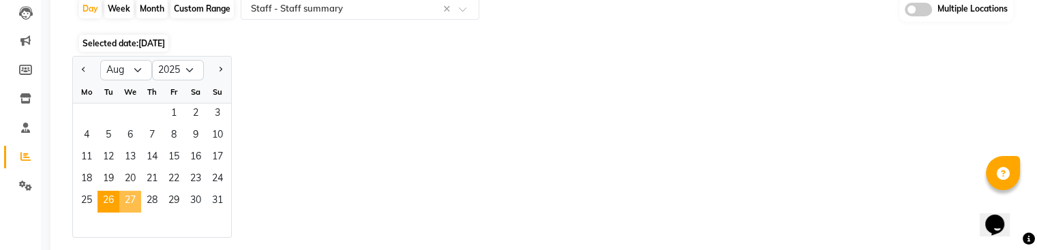
click at [130, 197] on span "27" at bounding box center [130, 202] width 22 height 22
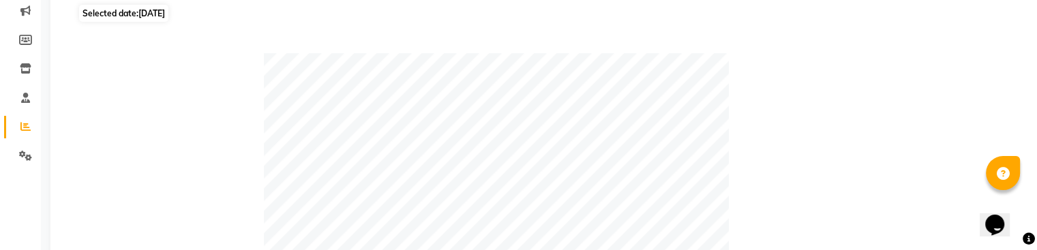
scroll to position [158, 0]
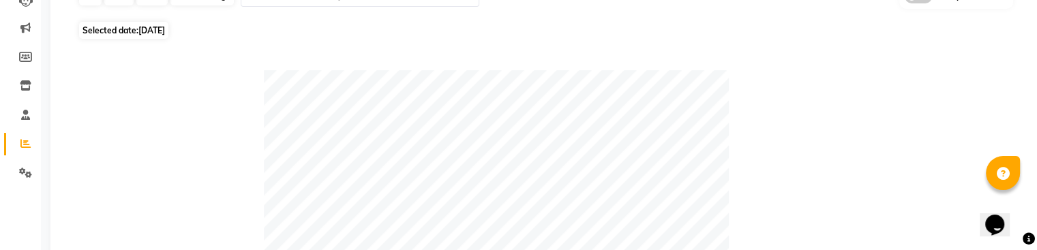
click at [159, 27] on span "[DATE]" at bounding box center [151, 30] width 27 height 10
select select "8"
select select "2025"
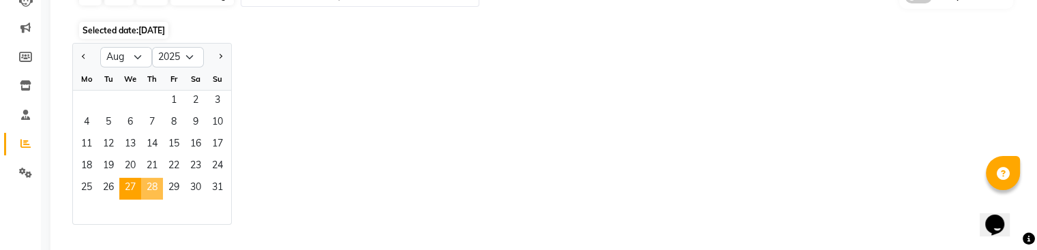
click at [149, 190] on span "28" at bounding box center [152, 189] width 22 height 22
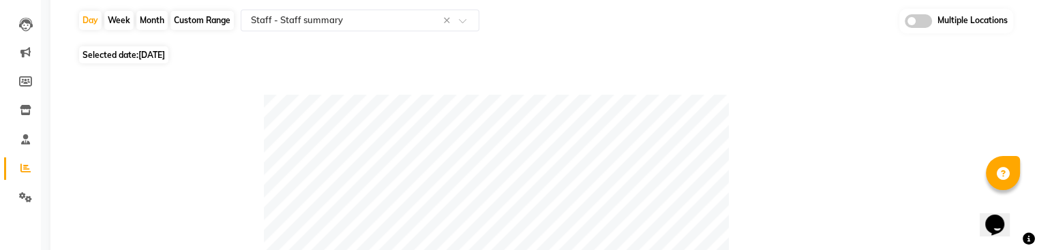
scroll to position [103, 0]
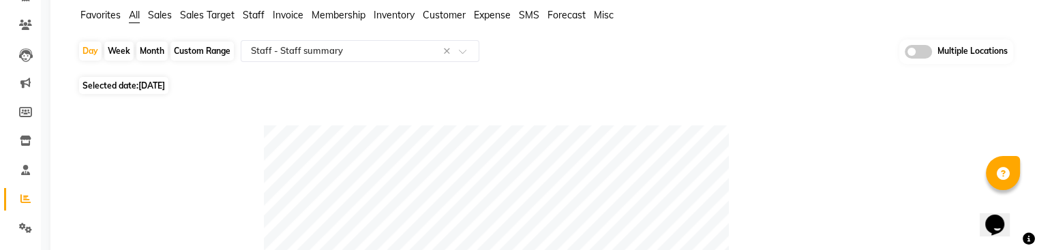
click at [140, 82] on span "[DATE]" at bounding box center [151, 85] width 27 height 10
select select "8"
select select "2025"
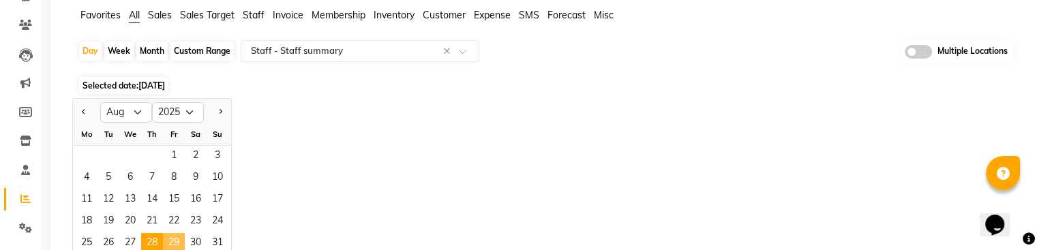
click at [175, 234] on span "29" at bounding box center [174, 244] width 22 height 22
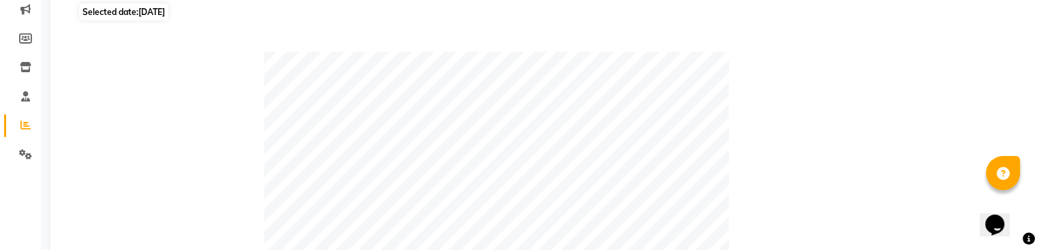
scroll to position [165, 0]
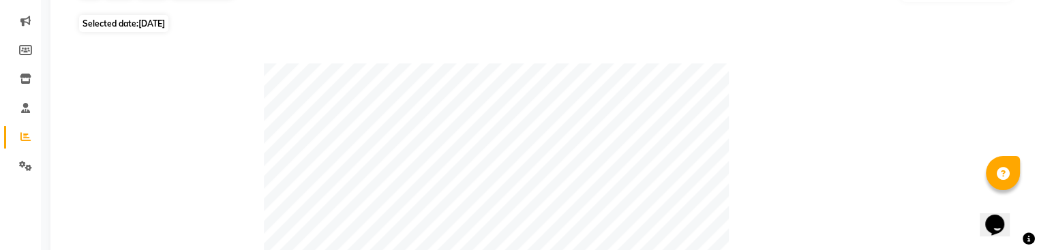
click at [146, 22] on span "[DATE]" at bounding box center [151, 23] width 27 height 10
select select "8"
select select "2025"
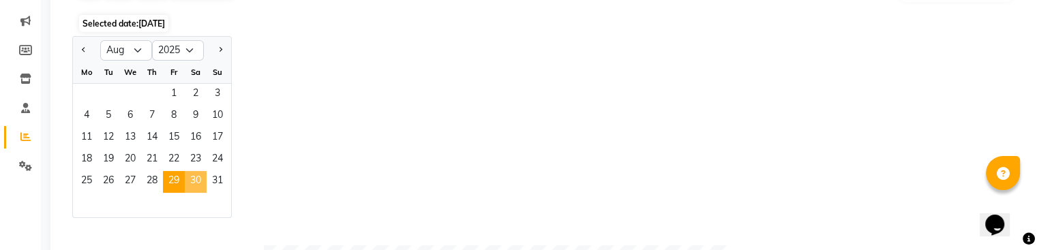
click at [197, 181] on span "30" at bounding box center [196, 182] width 22 height 22
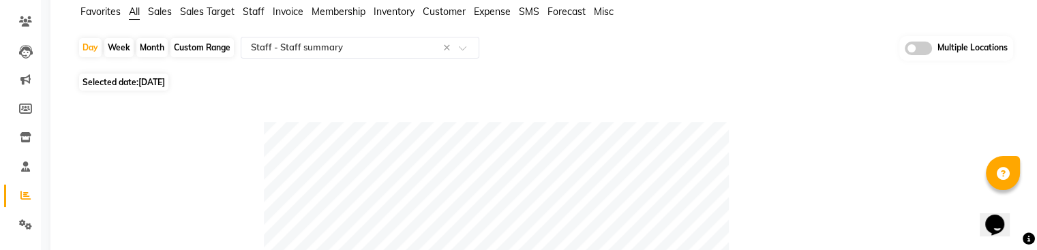
scroll to position [104, 0]
click at [147, 82] on span "[DATE]" at bounding box center [151, 84] width 27 height 10
select select "8"
select select "2025"
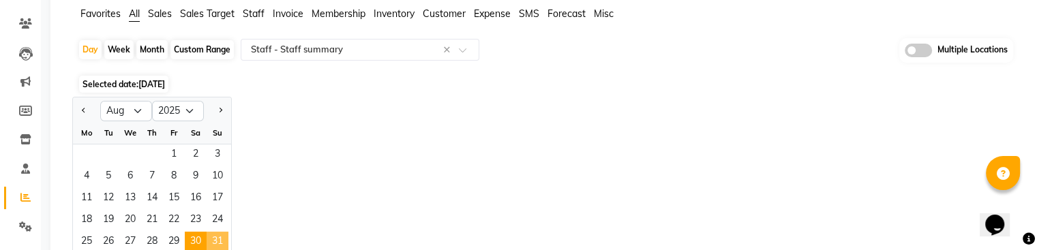
click at [218, 237] on span "31" at bounding box center [218, 243] width 22 height 22
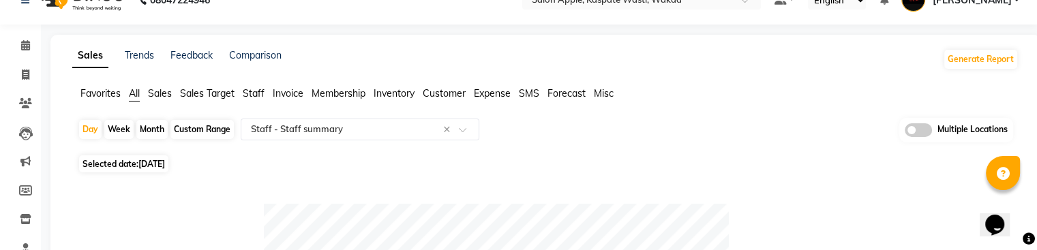
scroll to position [27, 0]
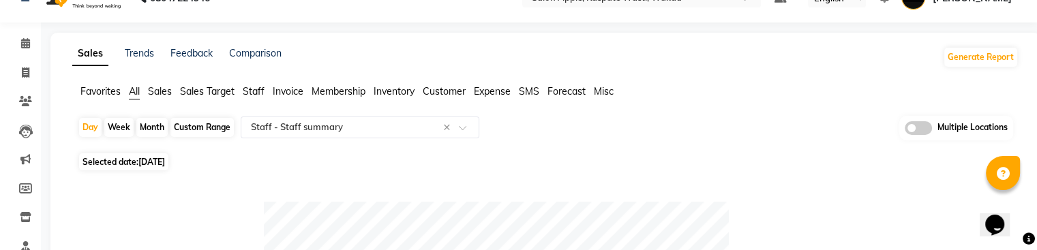
click at [151, 126] on div "Month" at bounding box center [151, 127] width 31 height 19
select select "8"
select select "2025"
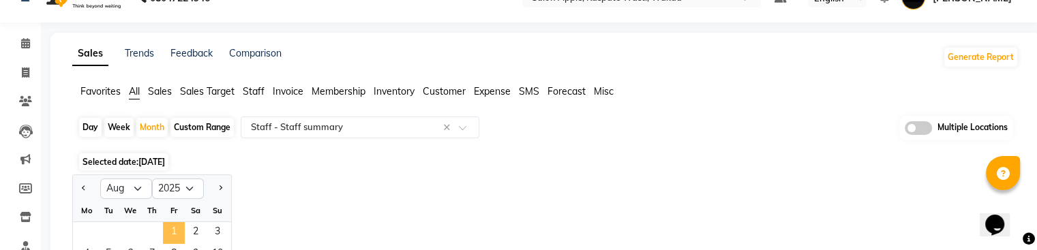
click at [177, 230] on span "1" at bounding box center [174, 233] width 22 height 22
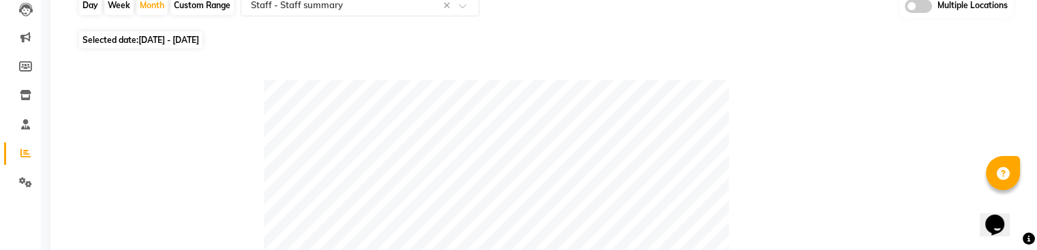
scroll to position [0, 0]
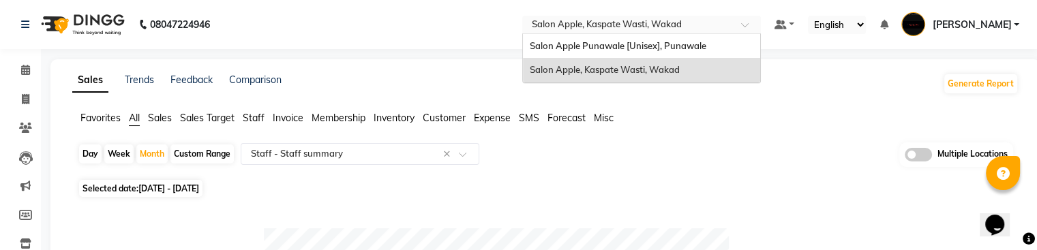
click at [701, 20] on input "text" at bounding box center [628, 26] width 198 height 14
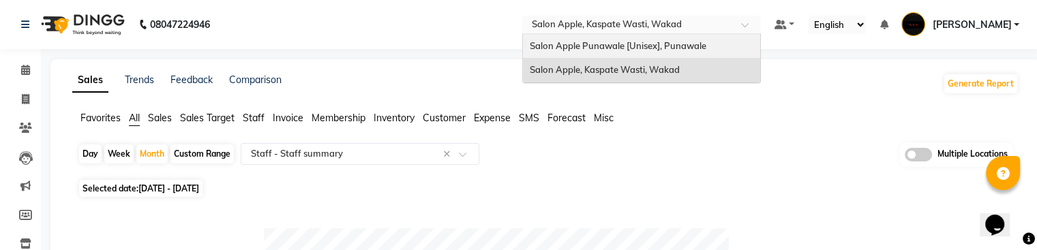
click at [677, 44] on span "Salon Apple Punawale [Unisex], Punawale" at bounding box center [618, 45] width 177 height 11
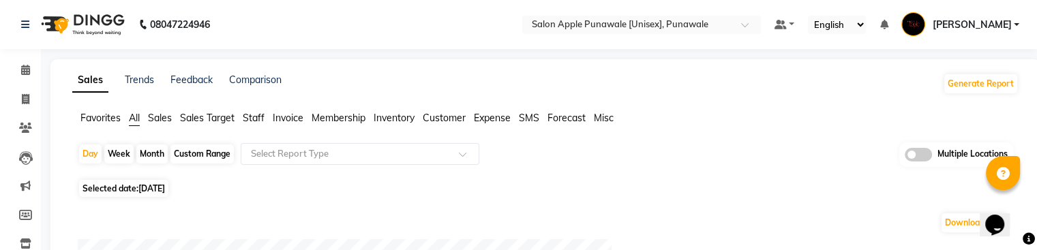
click at [129, 186] on span "Selected date: [DATE]" at bounding box center [123, 188] width 89 height 17
select select "9"
select select "2025"
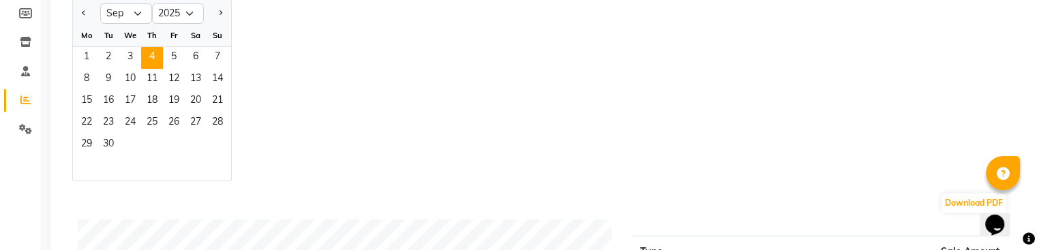
scroll to position [194, 0]
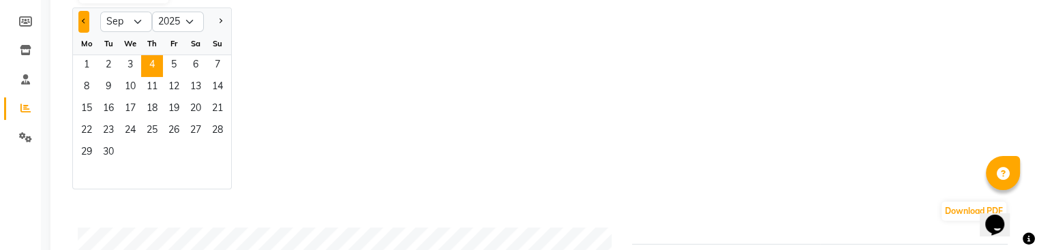
click at [85, 22] on span "Previous month" at bounding box center [84, 20] width 5 height 5
select select "8"
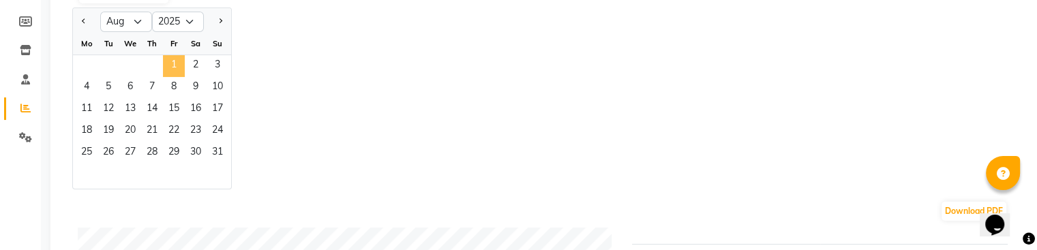
drag, startPoint x: 186, startPoint y: 67, endPoint x: 162, endPoint y: 61, distance: 24.8
click at [162, 61] on div "1 2 3" at bounding box center [152, 66] width 158 height 22
click at [178, 64] on span "1" at bounding box center [174, 66] width 22 height 22
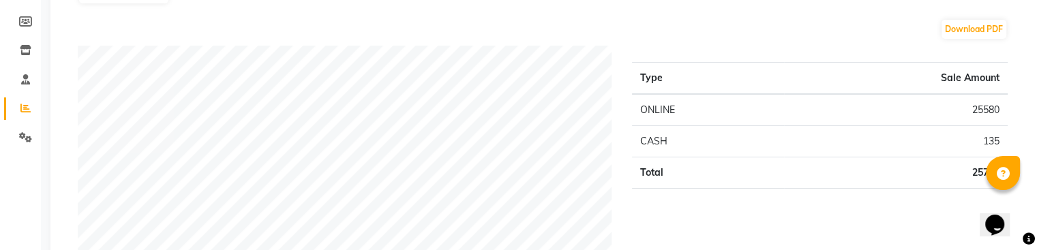
scroll to position [0, 0]
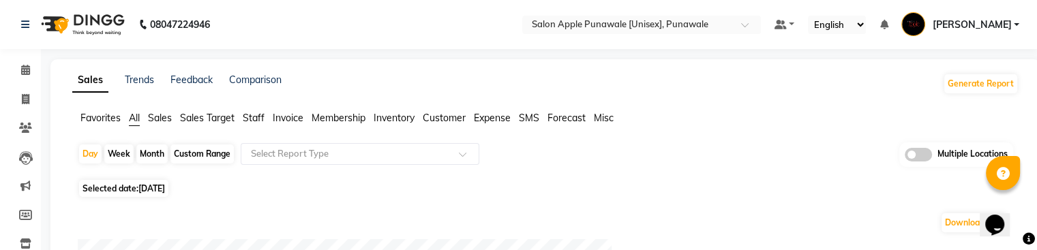
click at [467, 133] on div "Favorites All Sales Sales Target Staff Invoice Membership Inventory Customer Ex…" at bounding box center [545, 124] width 966 height 26
click at [460, 157] on span at bounding box center [467, 158] width 17 height 14
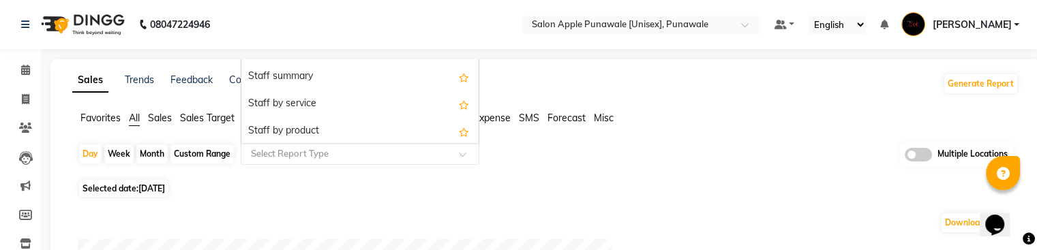
scroll to position [409, 0]
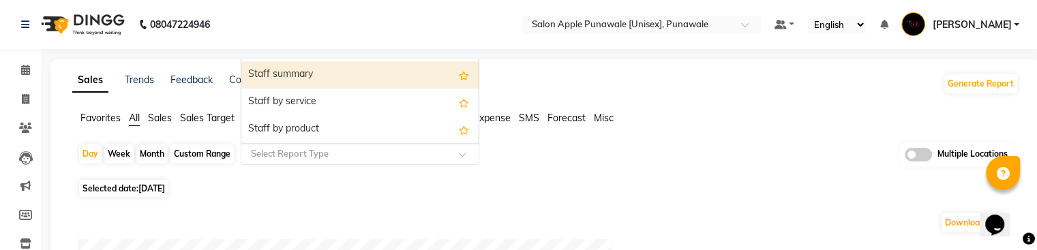
click at [343, 80] on div "Staff summary" at bounding box center [359, 74] width 237 height 27
select select "full_report"
select select "csv"
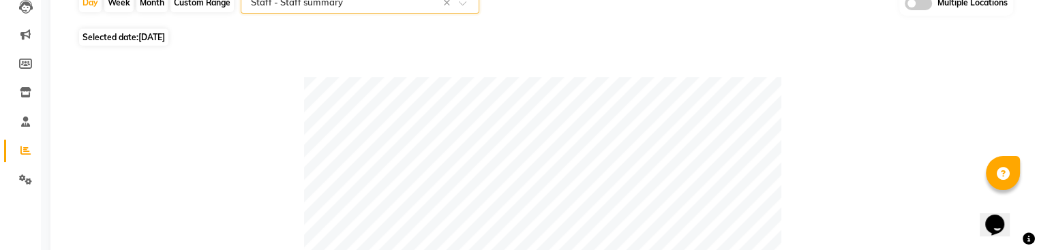
scroll to position [154, 0]
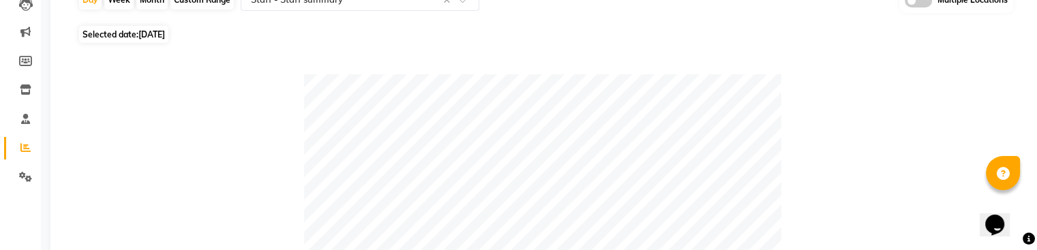
click at [120, 36] on span "Selected date: [DATE]" at bounding box center [123, 34] width 89 height 17
select select "8"
select select "2025"
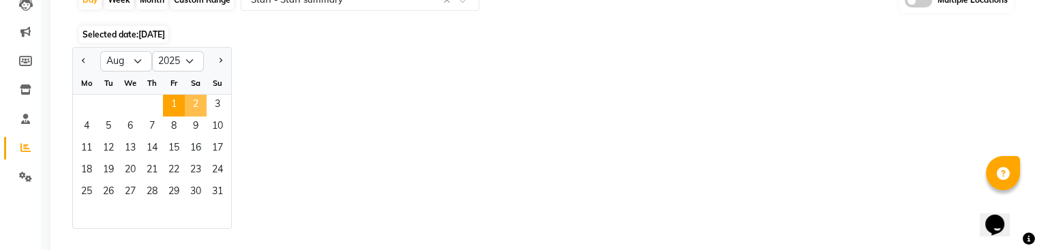
click at [195, 104] on span "2" at bounding box center [196, 106] width 22 height 22
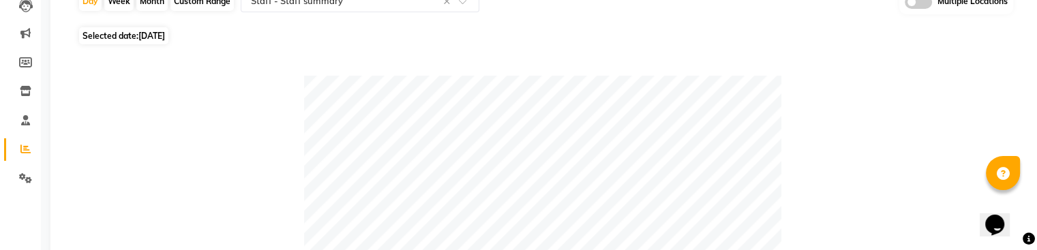
scroll to position [155, 0]
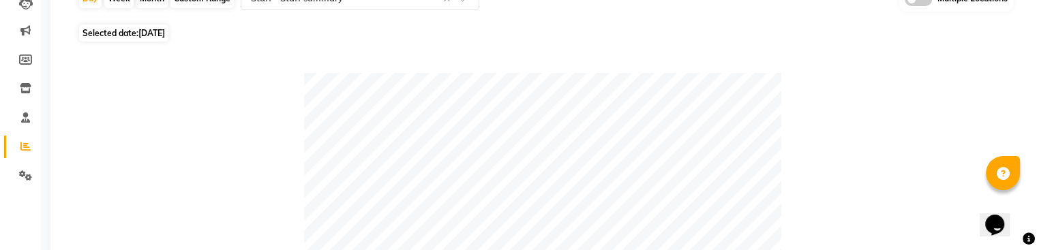
click at [121, 36] on span "Selected date: [DATE]" at bounding box center [123, 33] width 89 height 17
select select "8"
select select "2025"
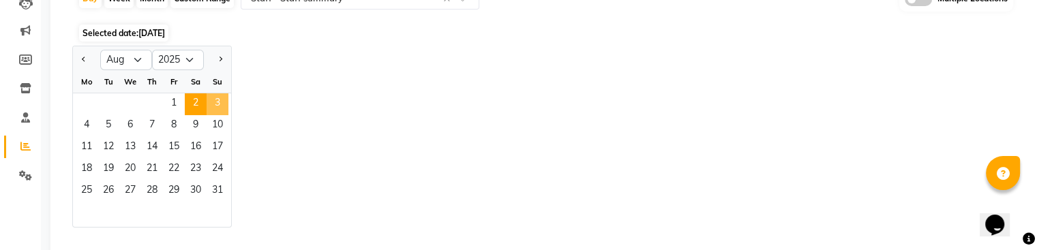
click at [211, 102] on span "3" at bounding box center [218, 104] width 22 height 22
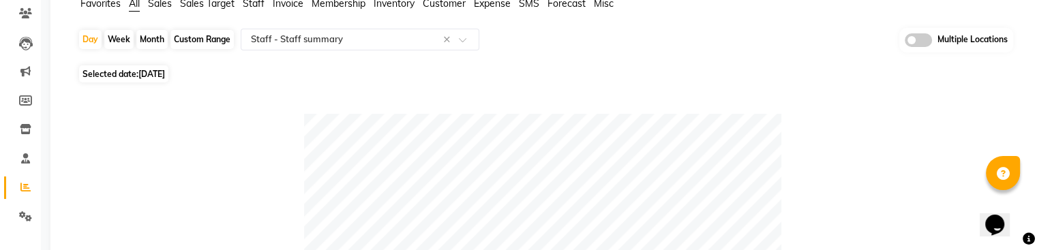
scroll to position [117, 0]
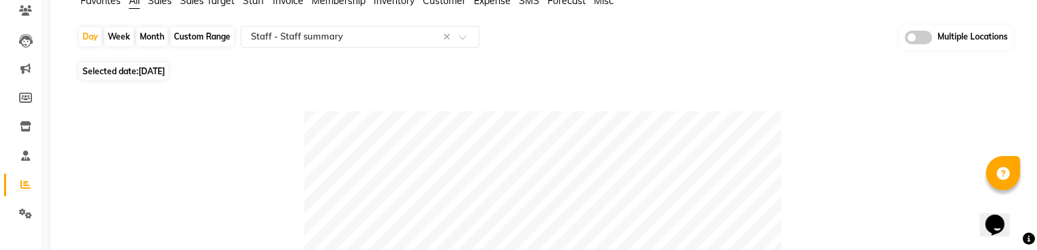
click at [147, 78] on span "Selected date: [DATE]" at bounding box center [123, 71] width 89 height 17
select select "8"
select select "2025"
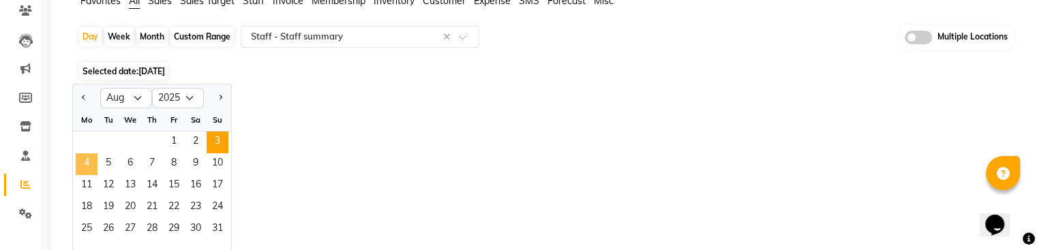
click at [84, 161] on span "4" at bounding box center [87, 164] width 22 height 22
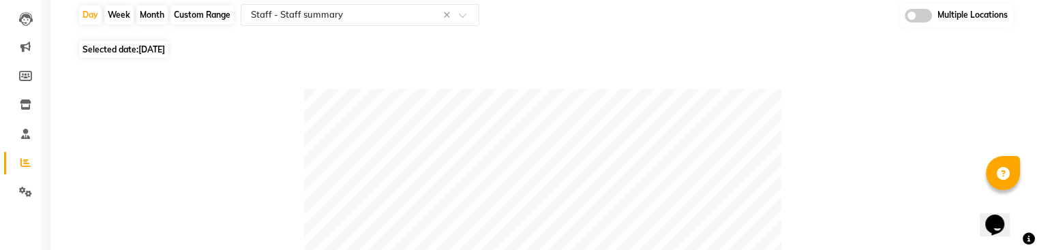
scroll to position [128, 0]
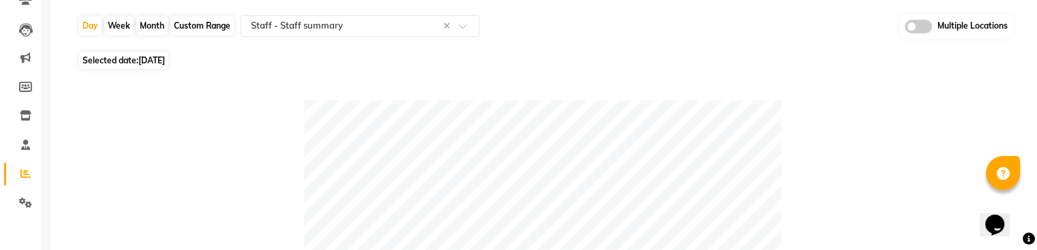
click at [147, 59] on span "[DATE]" at bounding box center [151, 60] width 27 height 10
select select "8"
select select "2025"
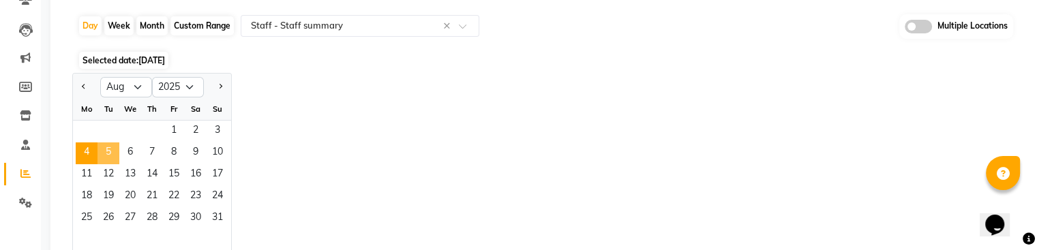
click at [109, 150] on span "5" at bounding box center [108, 153] width 22 height 22
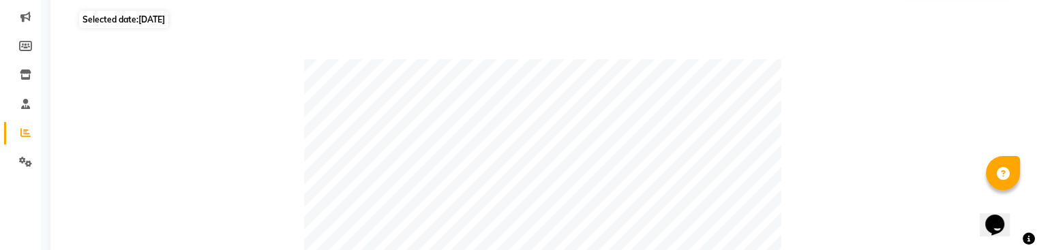
scroll to position [136, 0]
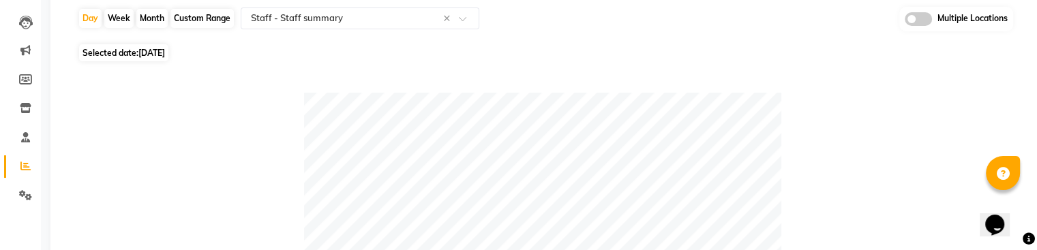
click at [147, 55] on span "[DATE]" at bounding box center [151, 53] width 27 height 10
select select "8"
select select "2025"
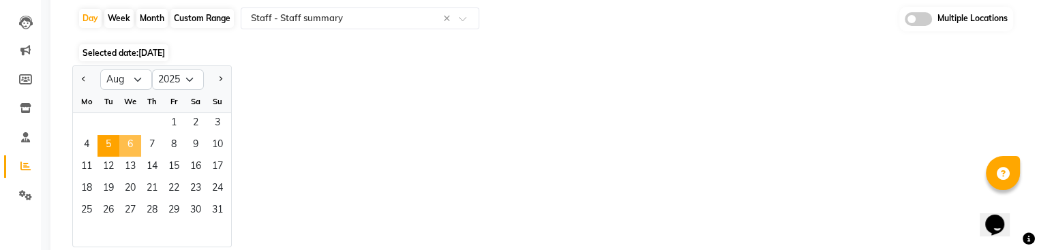
click at [128, 144] on span "6" at bounding box center [130, 146] width 22 height 22
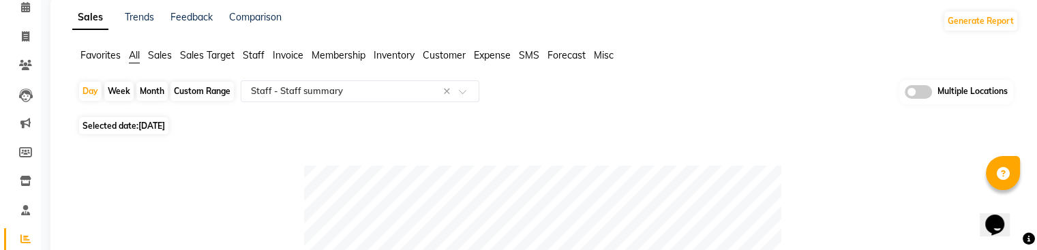
scroll to position [68, 0]
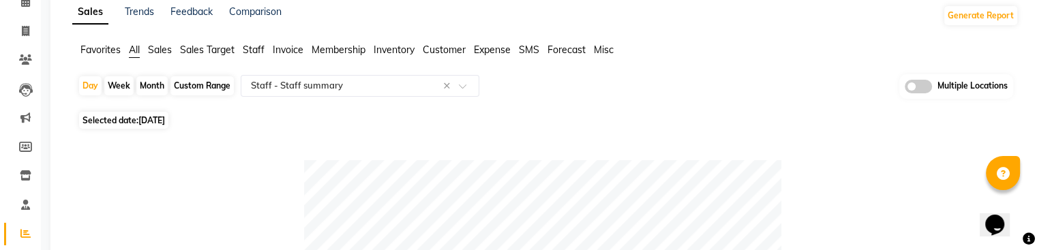
click at [125, 118] on span "Selected date: [DATE]" at bounding box center [123, 120] width 89 height 17
select select "8"
select select "2025"
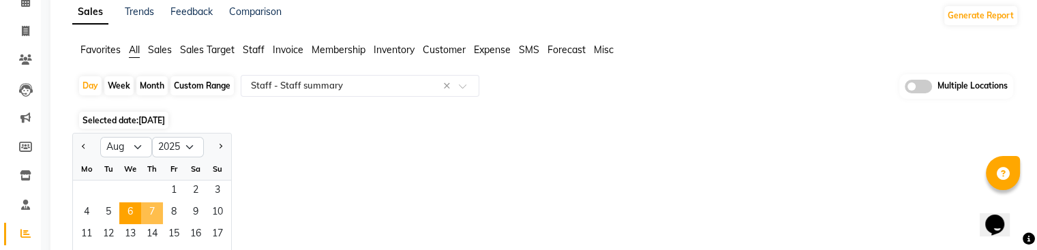
click at [147, 213] on span "7" at bounding box center [152, 213] width 22 height 22
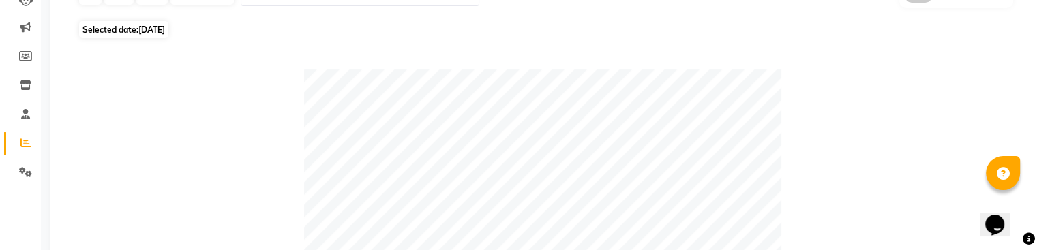
scroll to position [161, 0]
click at [163, 29] on span "[DATE]" at bounding box center [151, 27] width 27 height 10
select select "8"
select select "2025"
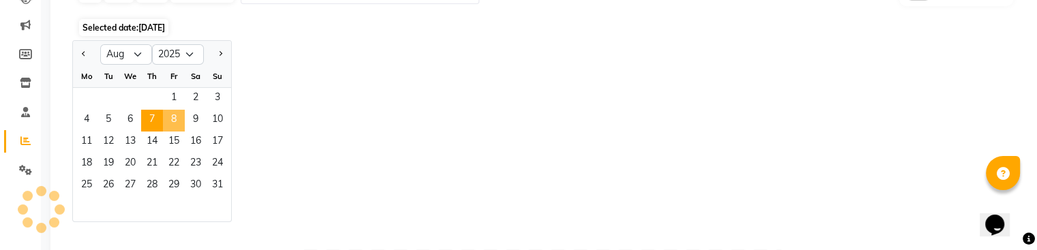
click at [174, 114] on span "8" at bounding box center [174, 121] width 22 height 22
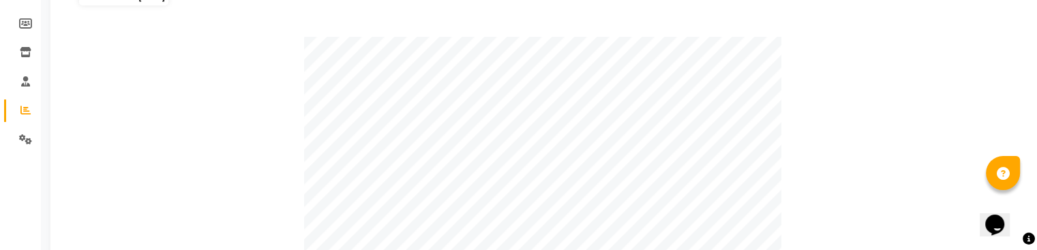
scroll to position [160, 0]
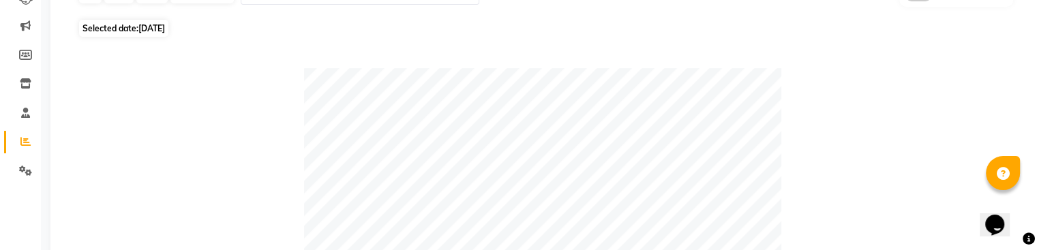
click at [143, 24] on span "[DATE]" at bounding box center [151, 28] width 27 height 10
select select "8"
select select "2025"
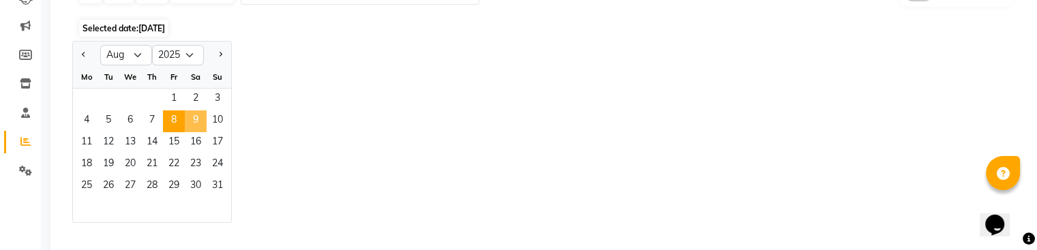
click at [193, 125] on span "9" at bounding box center [196, 121] width 22 height 22
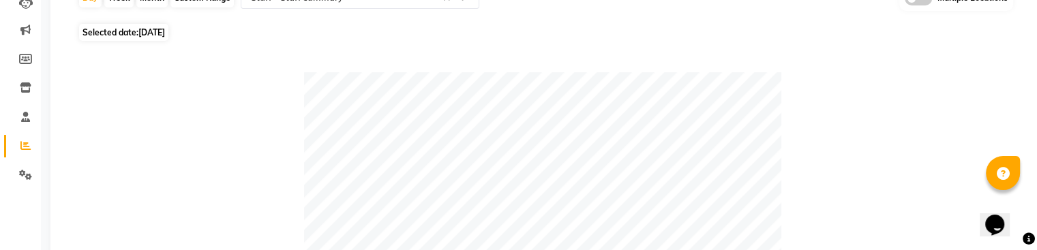
scroll to position [143, 0]
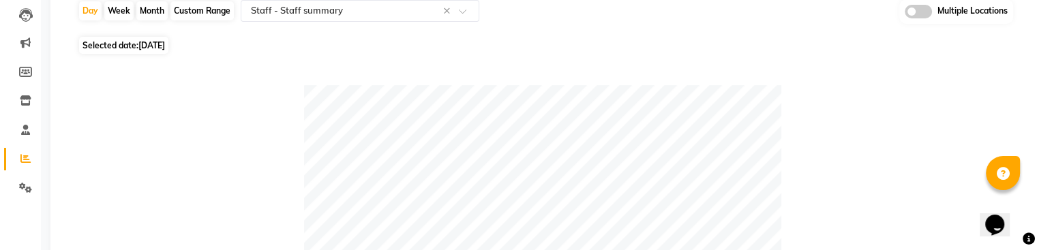
click at [149, 53] on span "Selected date: [DATE]" at bounding box center [123, 45] width 89 height 17
select select "8"
select select "2025"
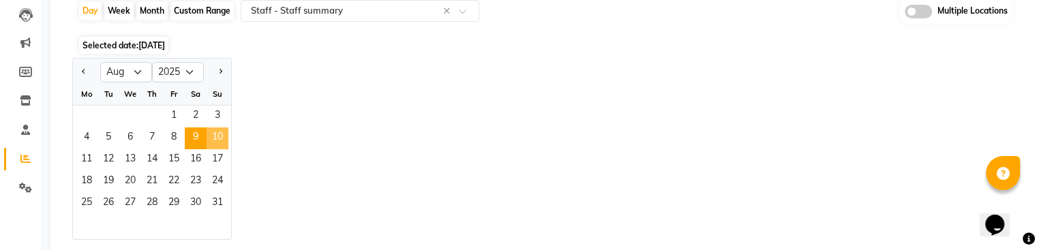
click at [222, 143] on span "10" at bounding box center [218, 138] width 22 height 22
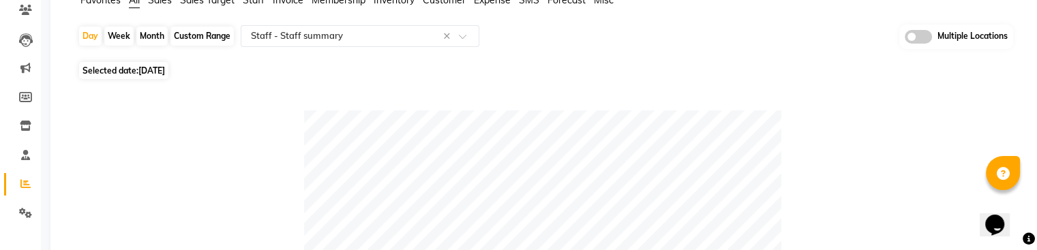
scroll to position [104, 0]
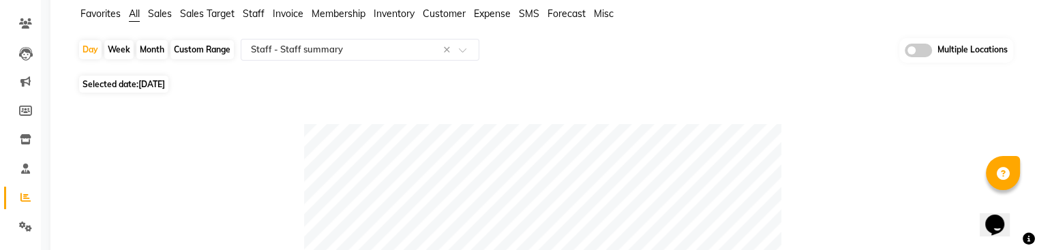
click at [135, 80] on span "Selected date: 10-08-2025" at bounding box center [123, 84] width 89 height 17
select select "8"
select select "2025"
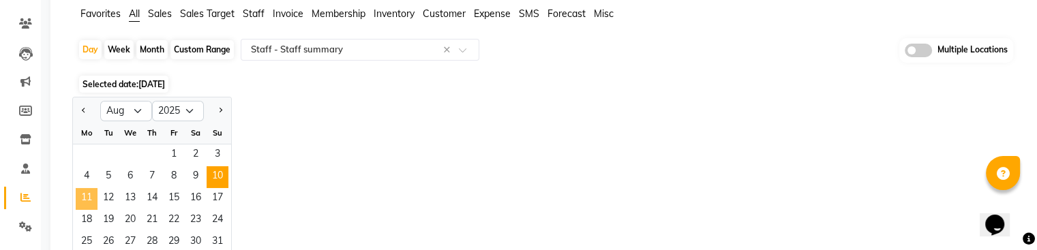
click at [89, 194] on span "11" at bounding box center [87, 199] width 22 height 22
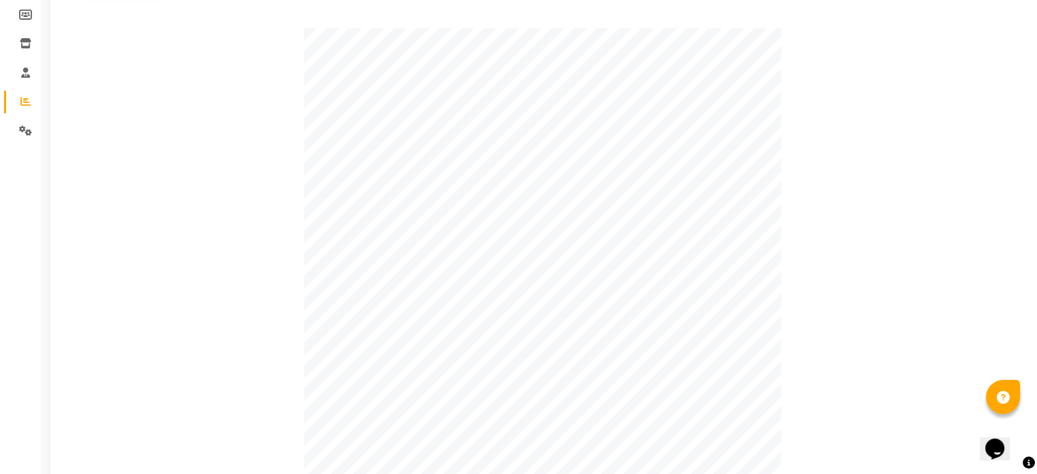
scroll to position [0, 0]
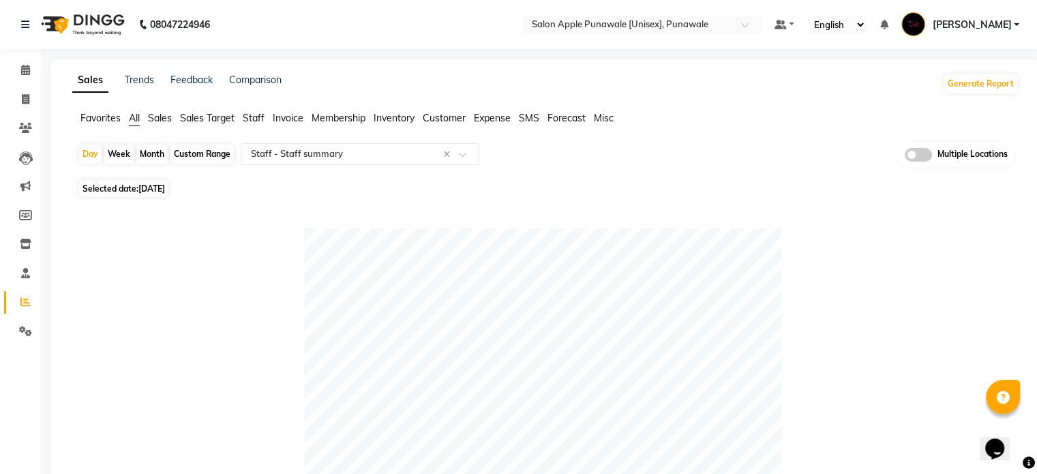
click at [133, 185] on span "Selected date: 11-08-2025" at bounding box center [123, 188] width 89 height 17
select select "8"
select select "2025"
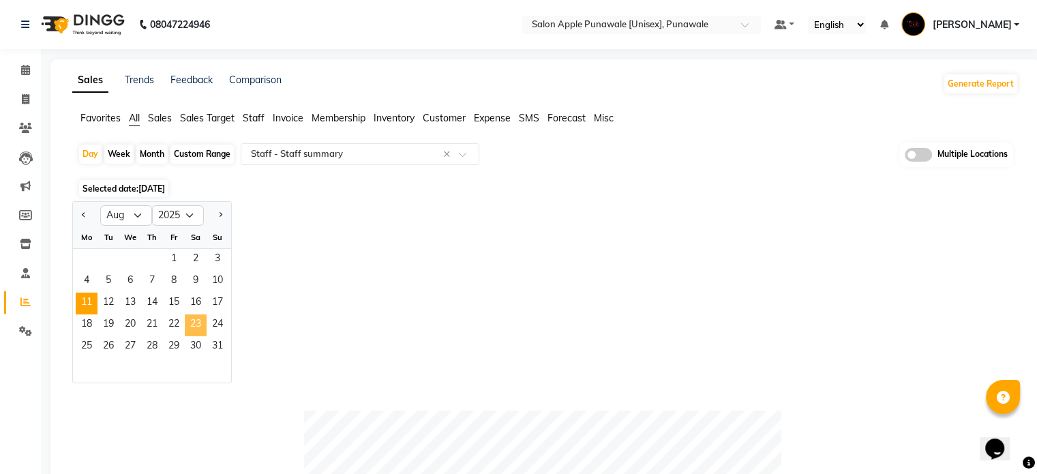
click at [202, 249] on span "23" at bounding box center [196, 325] width 22 height 22
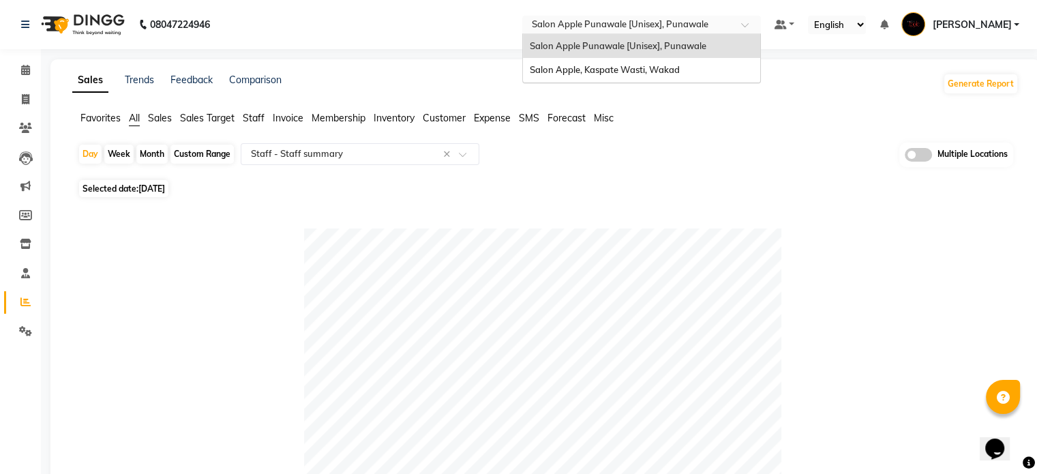
click at [661, 18] on div "× Salon Apple Punawale [Unisex], Punawale" at bounding box center [620, 25] width 177 height 14
click at [652, 61] on div "Salon Apple, Kaspate Wasti, Wakad" at bounding box center [641, 70] width 237 height 25
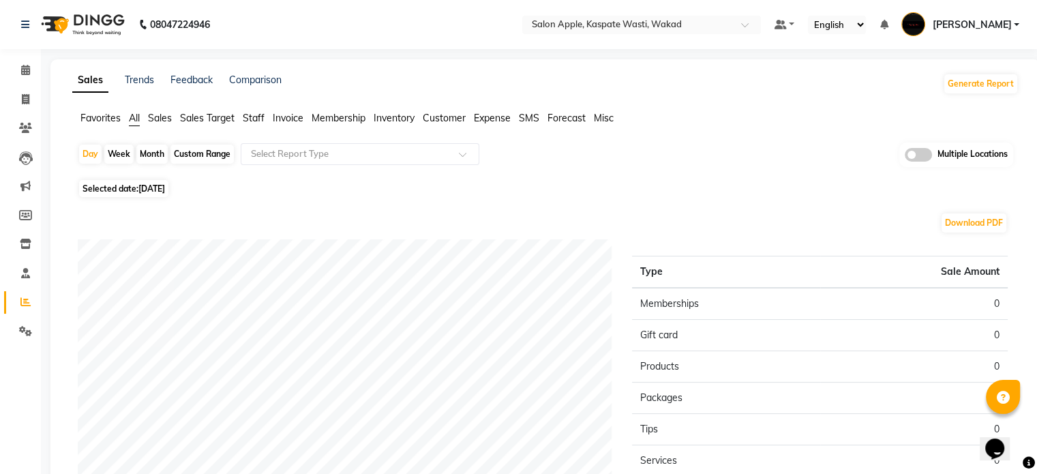
click at [148, 185] on span "[DATE]" at bounding box center [151, 188] width 27 height 10
select select "9"
select select "2025"
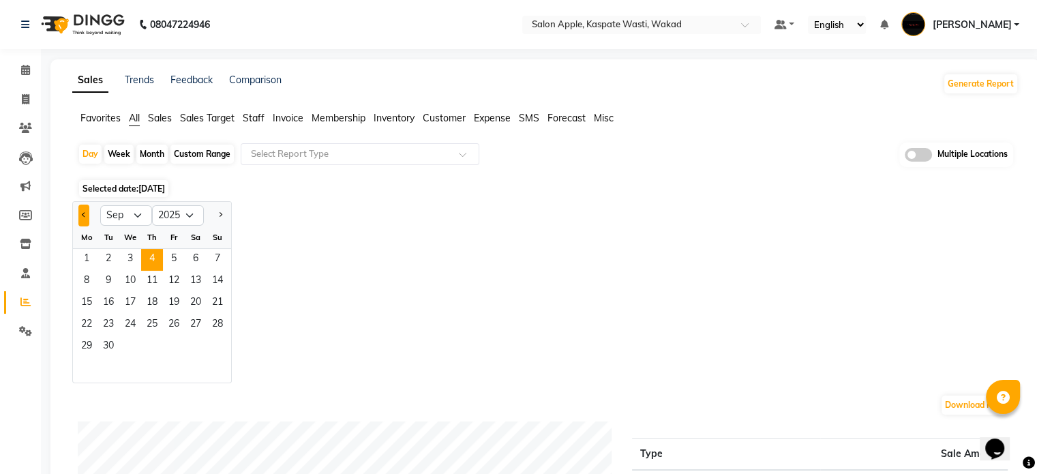
click at [85, 216] on span "Previous month" at bounding box center [84, 214] width 5 height 5
select select "8"
click at [200, 329] on span "23" at bounding box center [196, 325] width 22 height 22
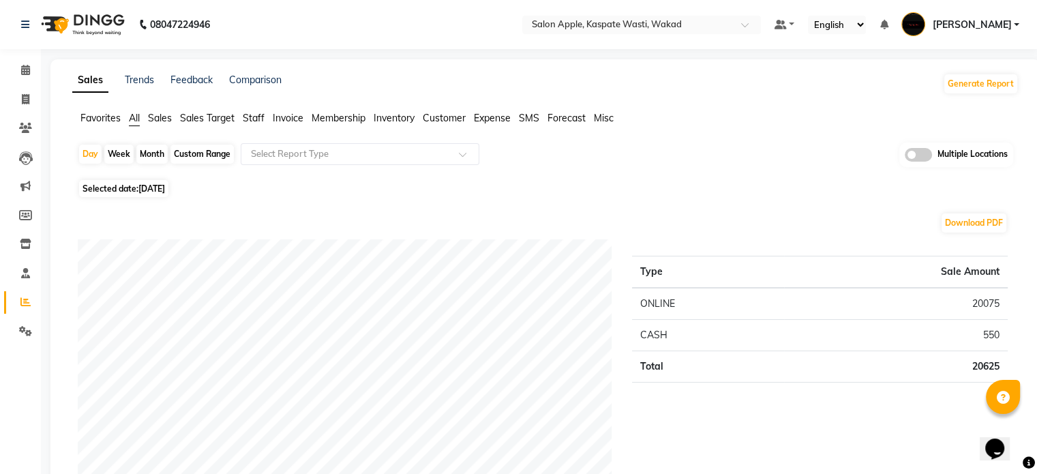
click at [483, 156] on div "Day Week Month Custom Range Select Report Type Multiple Locations" at bounding box center [545, 158] width 935 height 33
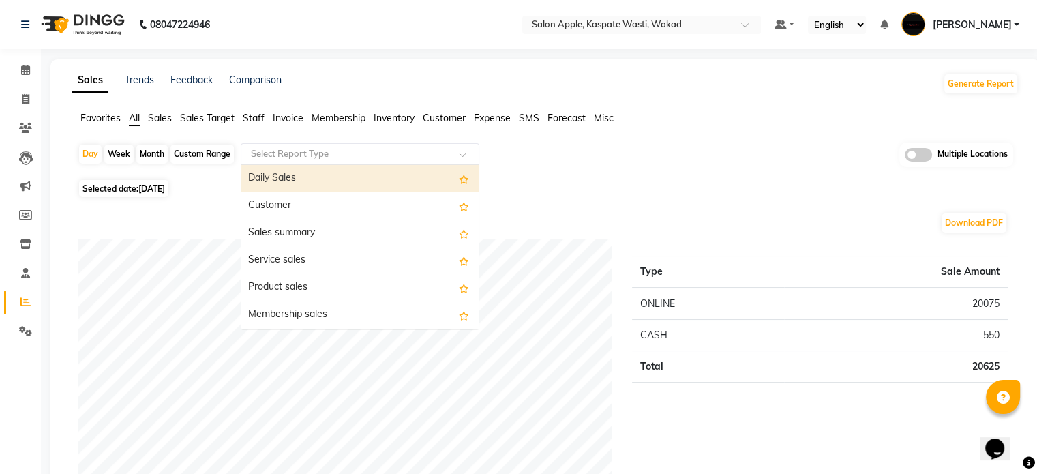
click at [452, 154] on div at bounding box center [359, 154] width 237 height 14
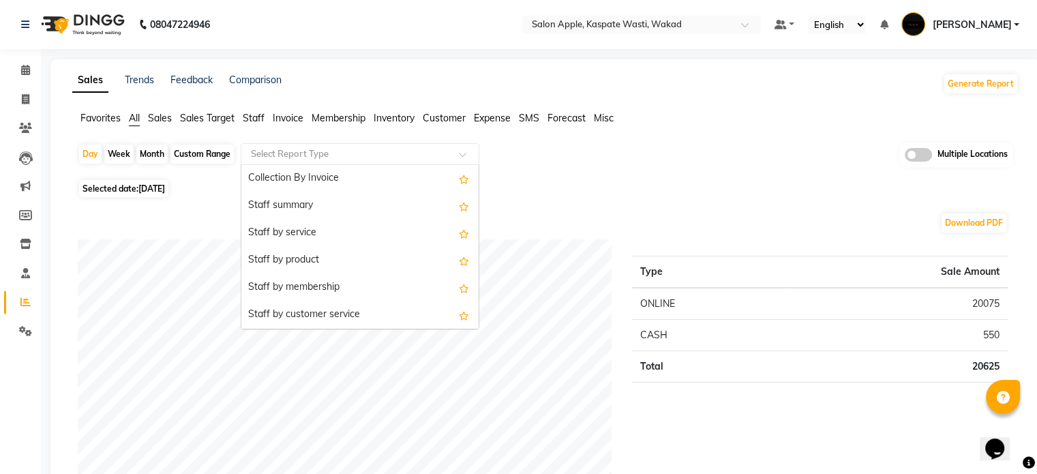
scroll to position [440, 0]
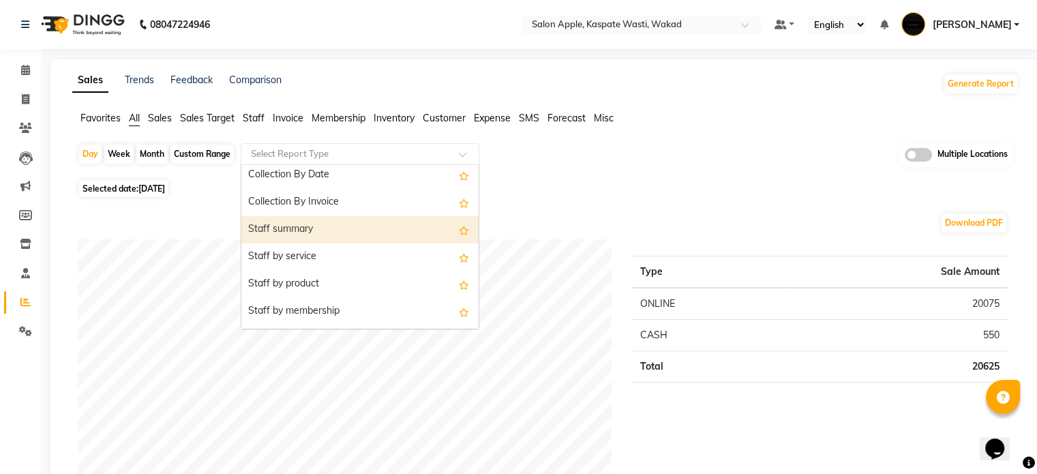
click at [305, 234] on div "Staff summary" at bounding box center [359, 229] width 237 height 27
select select "full_report"
select select "csv"
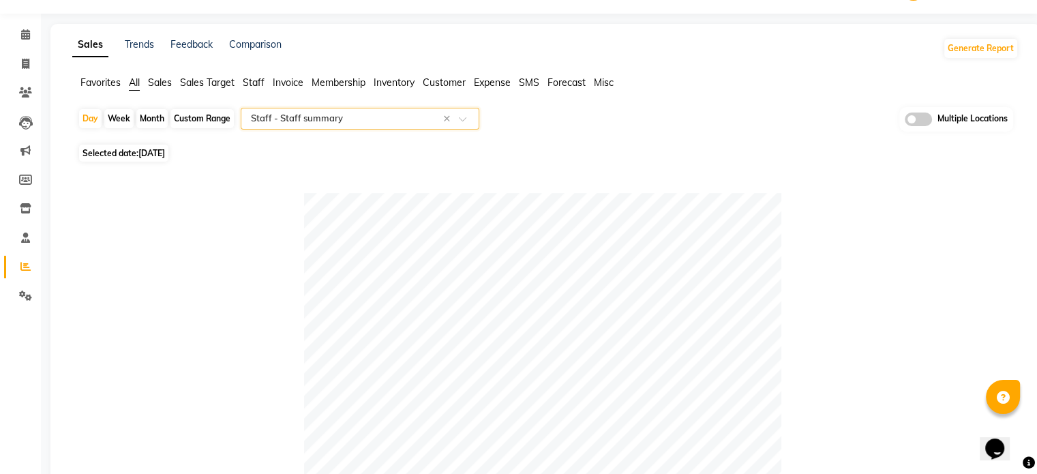
scroll to position [0, 0]
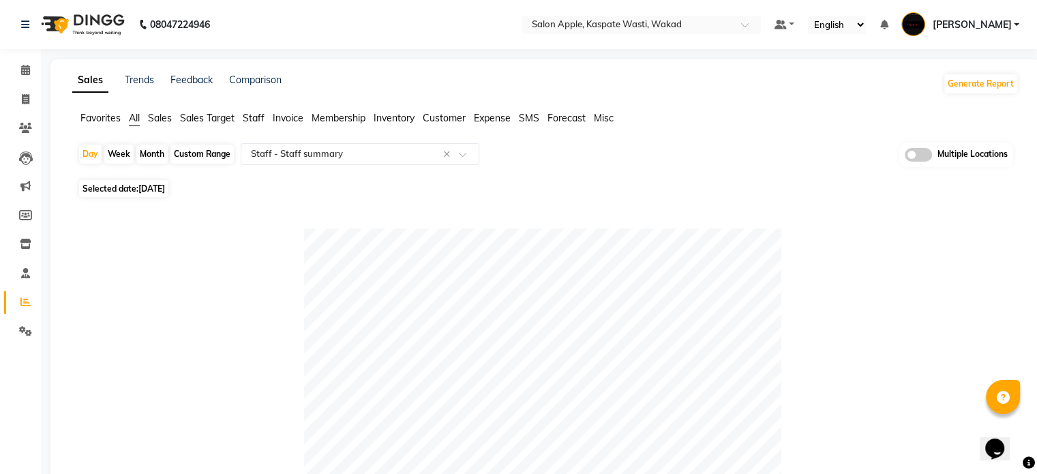
click at [155, 152] on div "Month" at bounding box center [151, 153] width 31 height 19
select select "8"
select select "2025"
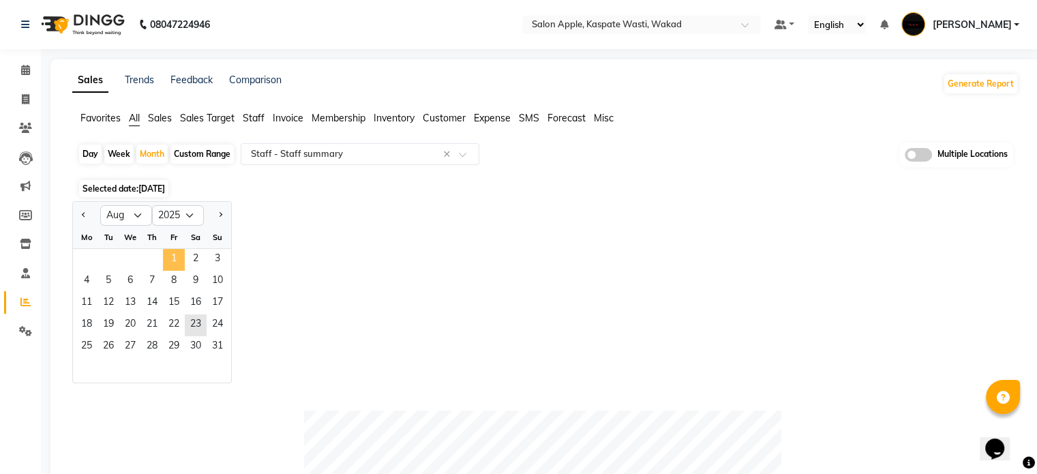
click at [180, 254] on span "1" at bounding box center [174, 260] width 22 height 22
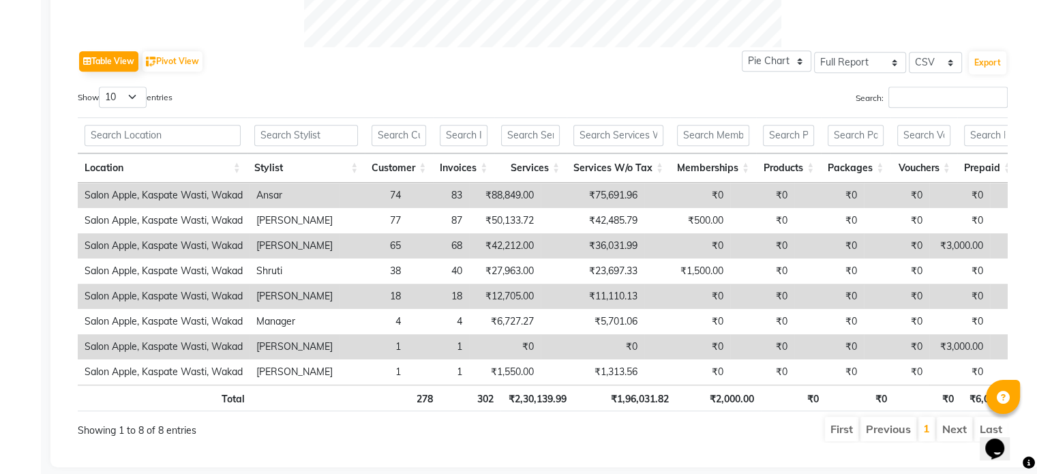
scroll to position [660, 0]
